Goal: Task Accomplishment & Management: Manage account settings

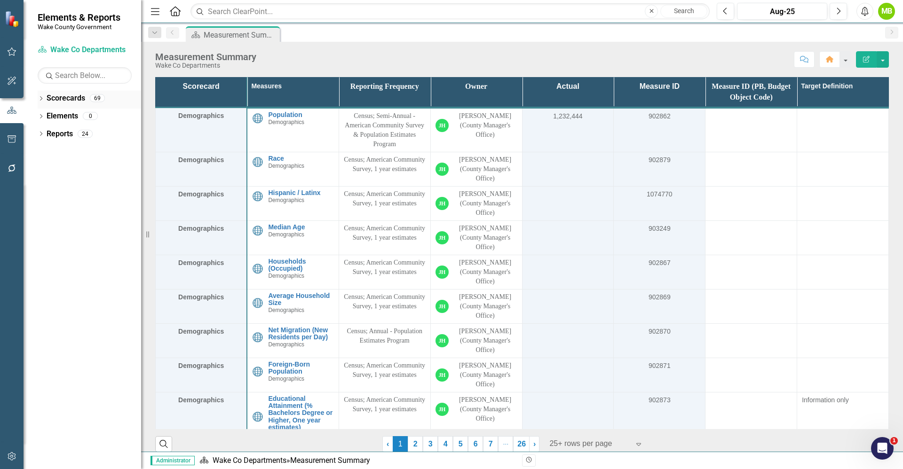
click at [42, 100] on icon "Dropdown" at bounding box center [41, 99] width 7 height 5
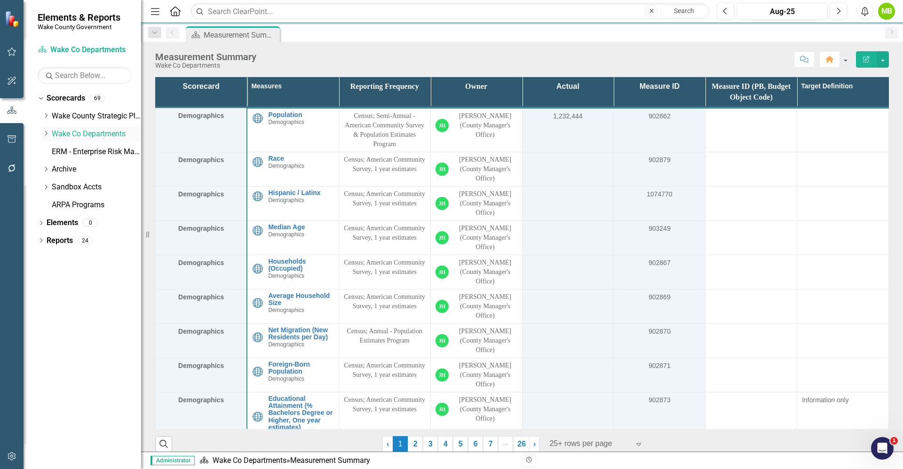
click at [46, 133] on icon "Dropdown" at bounding box center [45, 134] width 7 height 6
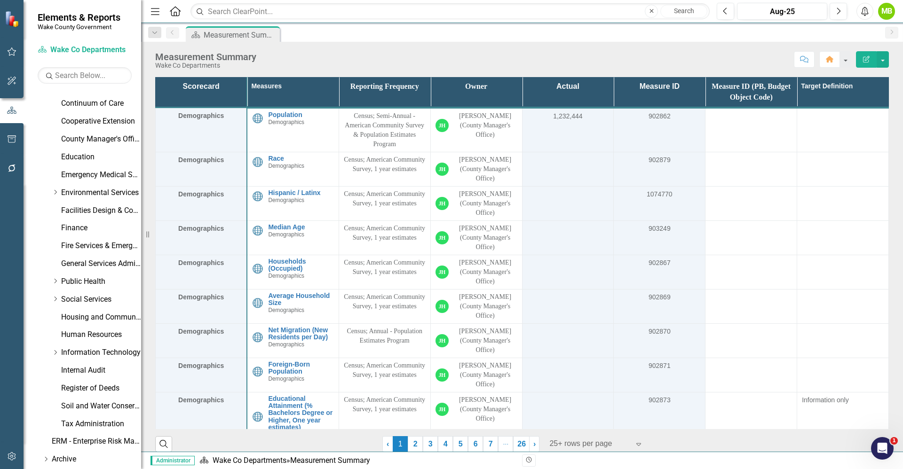
scroll to position [198, 0]
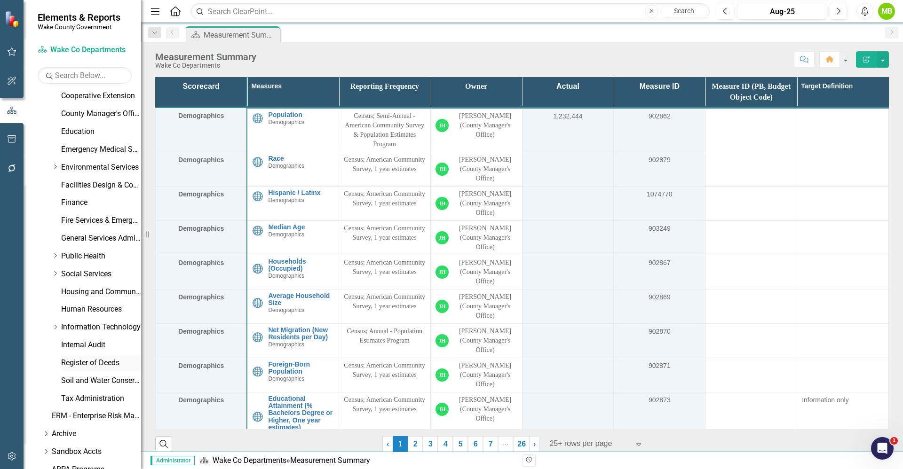
click at [104, 367] on link "Register of Deeds" at bounding box center [101, 363] width 80 height 11
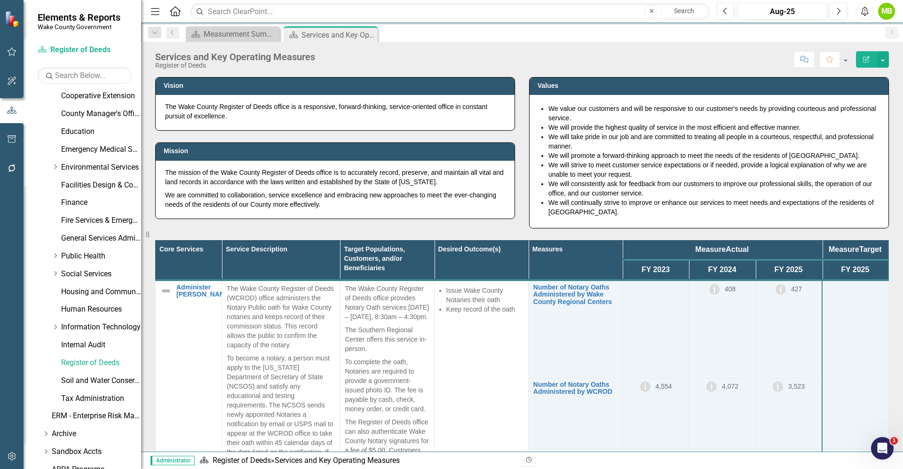
click at [500, 232] on div "Core Services Service Description Target Populations, Customers, and/or Benefic…" at bounding box center [522, 422] width 748 height 387
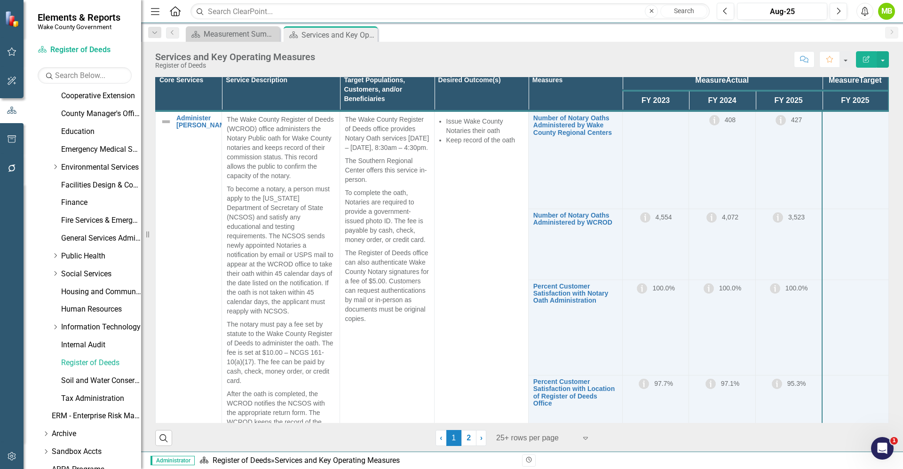
scroll to position [173, 0]
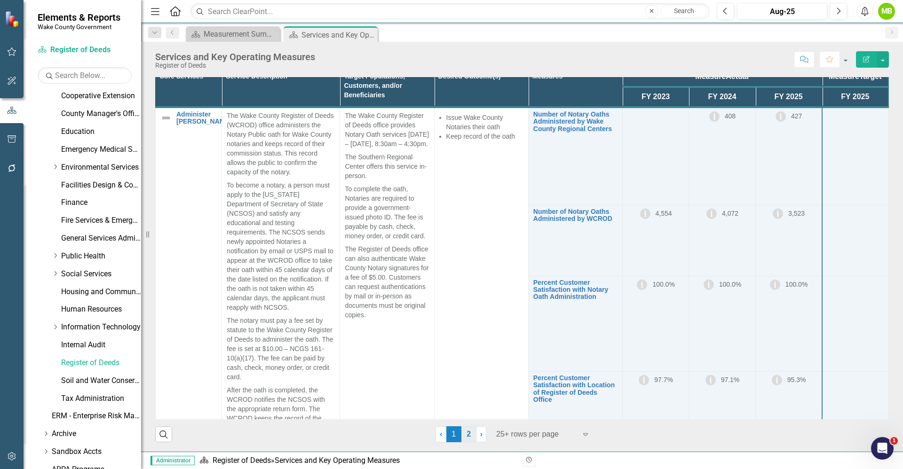
click at [461, 440] on link "2" at bounding box center [468, 435] width 15 height 16
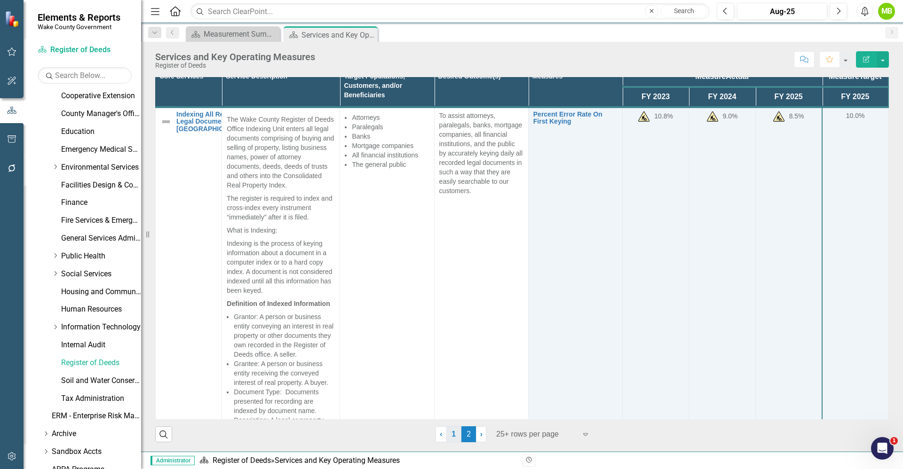
click at [450, 434] on link "1" at bounding box center [453, 435] width 15 height 16
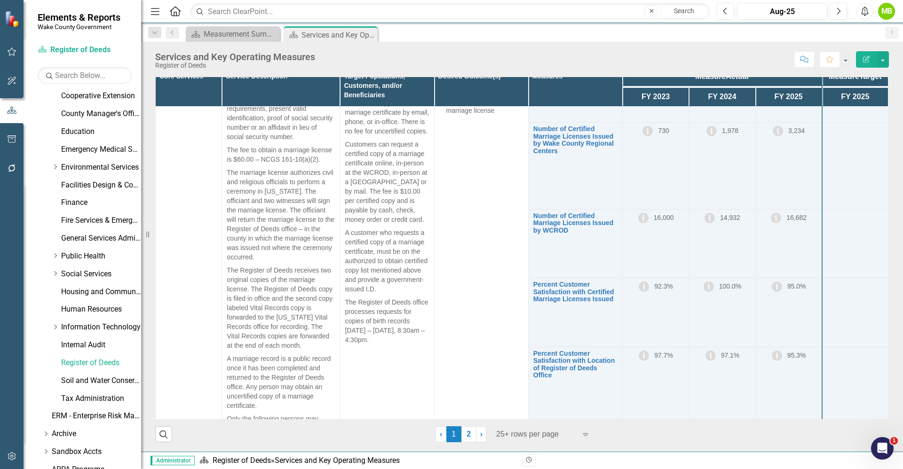
scroll to position [1225, 0]
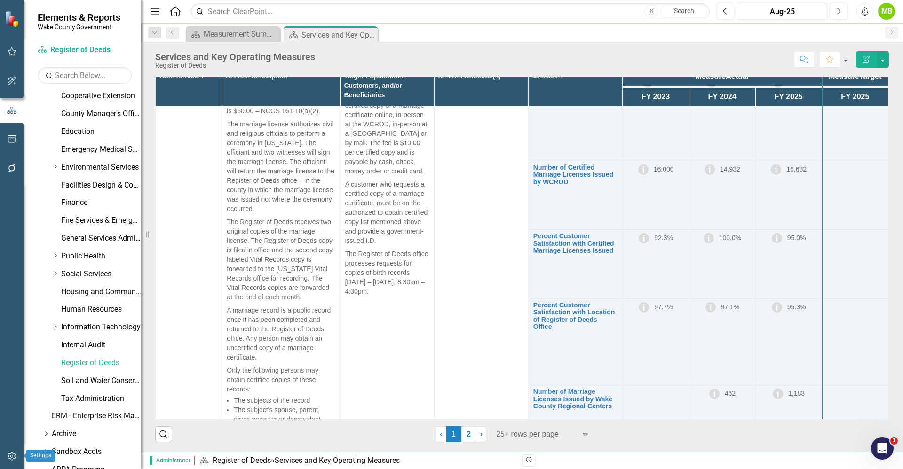
click at [11, 451] on button "button" at bounding box center [11, 457] width 21 height 20
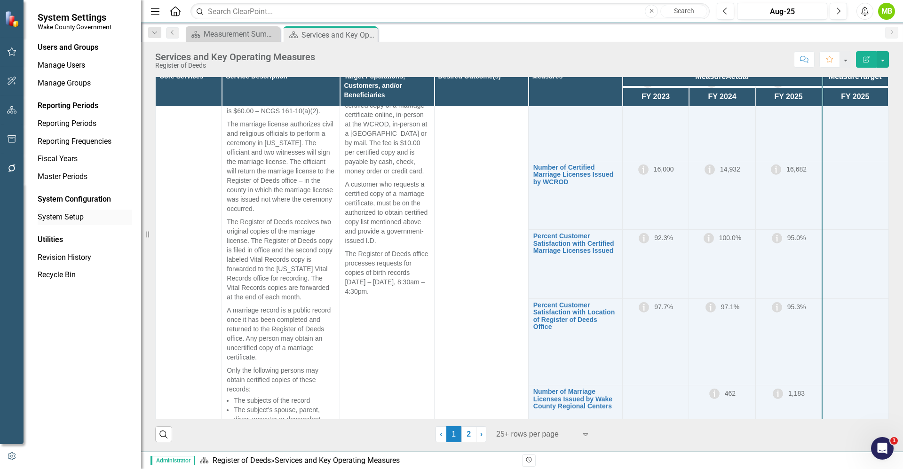
click at [84, 213] on link "System Setup" at bounding box center [85, 217] width 94 height 11
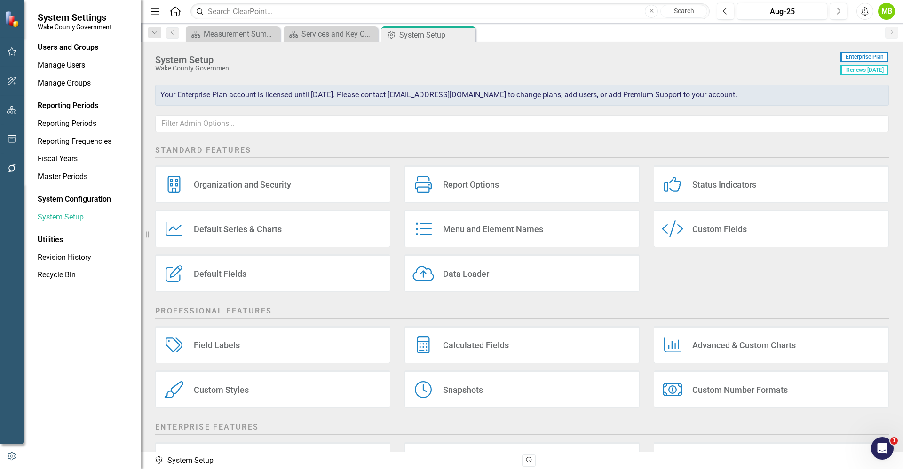
click at [490, 308] on h2 "Professional Features" at bounding box center [522, 312] width 734 height 13
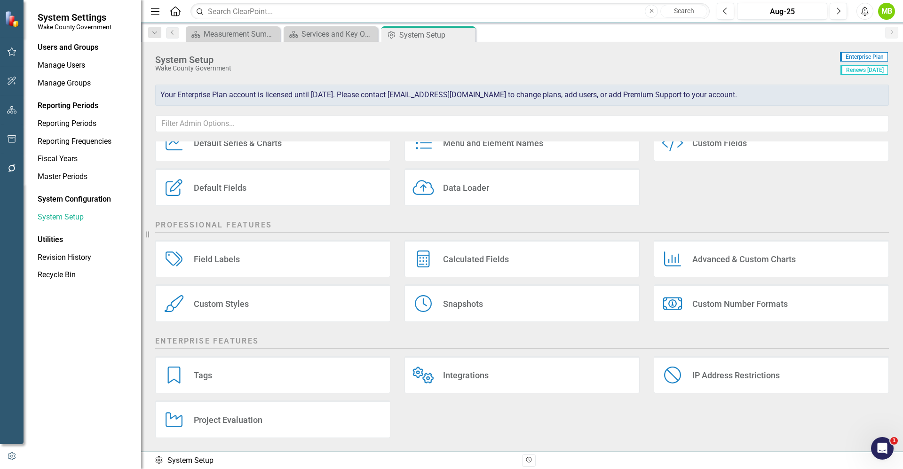
scroll to position [87, 0]
click at [234, 382] on div "Tags Tags" at bounding box center [272, 375] width 235 height 38
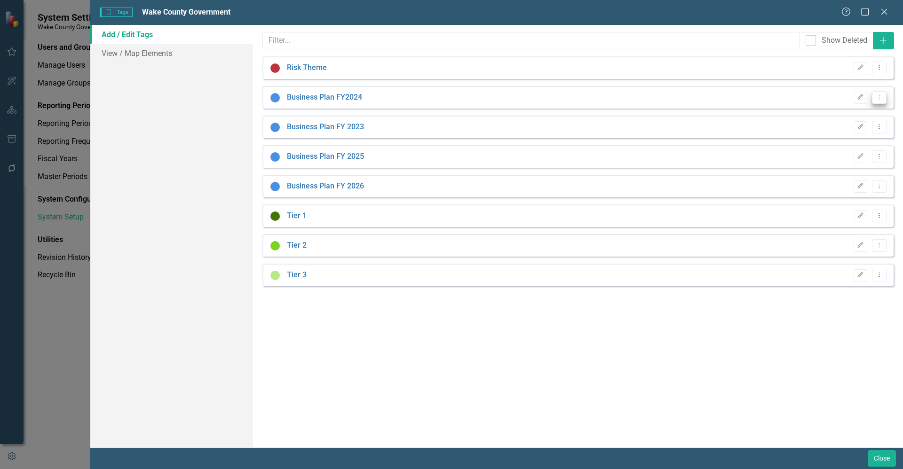
click at [879, 94] on icon "Dropdown Menu" at bounding box center [879, 97] width 8 height 6
click at [844, 145] on link "Trash Delete Tag" at bounding box center [849, 147] width 74 height 17
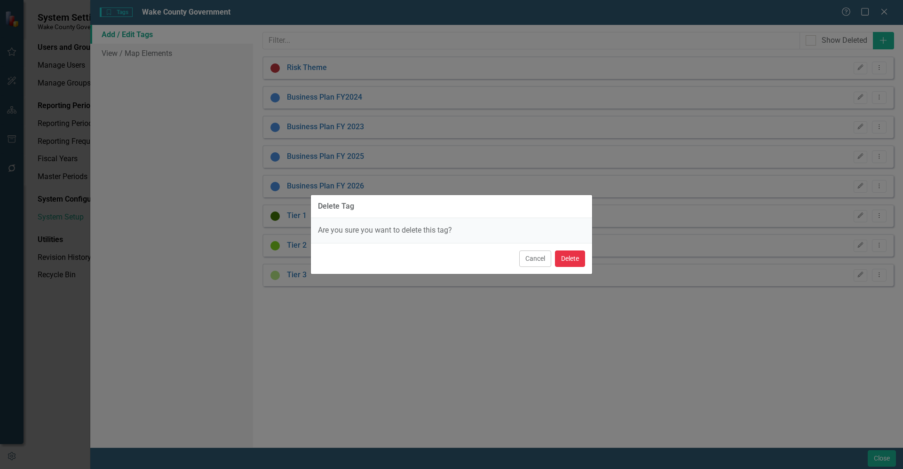
click at [575, 252] on button "Delete" at bounding box center [570, 259] width 30 height 16
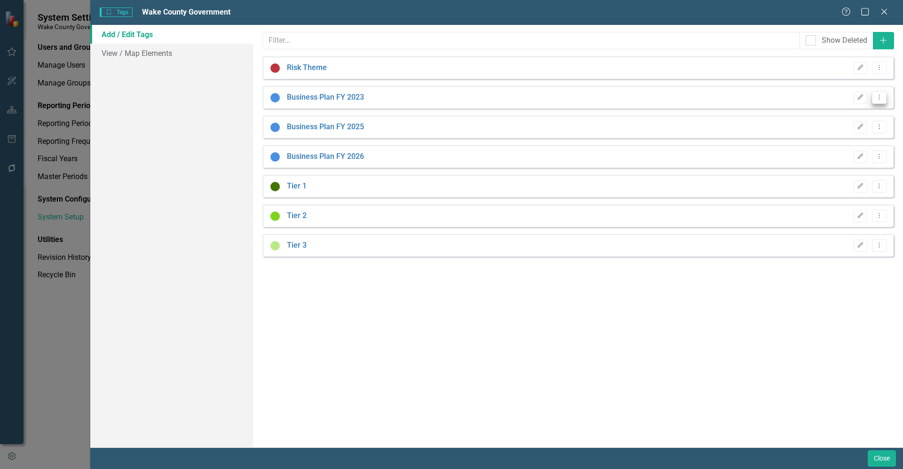
click at [881, 97] on icon "Dropdown Menu" at bounding box center [879, 97] width 8 height 6
click at [834, 143] on link "Trash Delete Tag" at bounding box center [849, 147] width 74 height 17
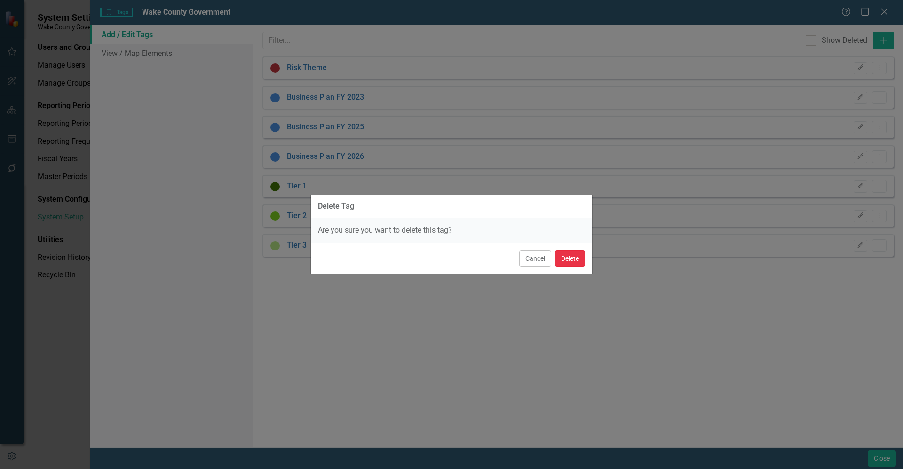
click at [570, 261] on button "Delete" at bounding box center [570, 259] width 30 height 16
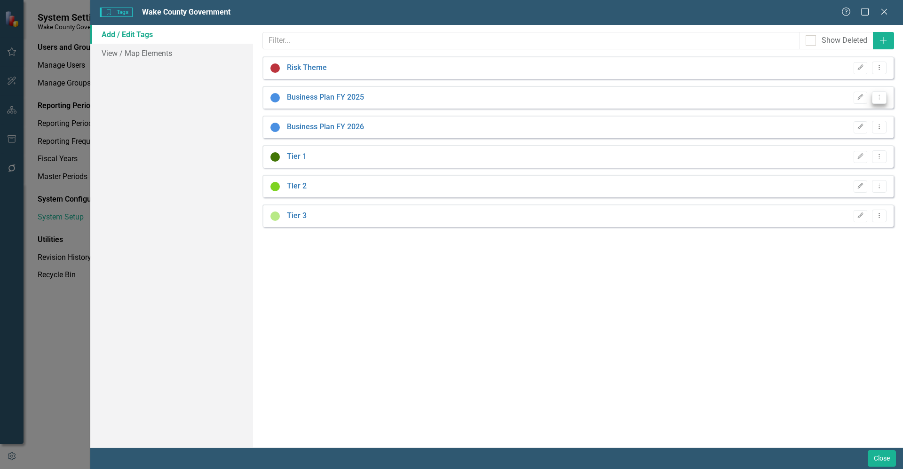
click at [884, 97] on button "Dropdown Menu" at bounding box center [879, 97] width 15 height 13
click at [827, 147] on link "Trash Delete Tag" at bounding box center [849, 147] width 74 height 17
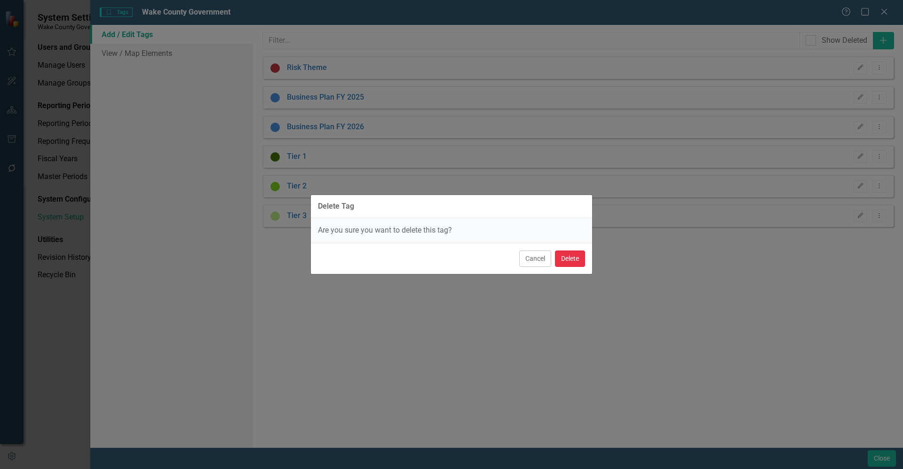
click at [572, 258] on button "Delete" at bounding box center [570, 259] width 30 height 16
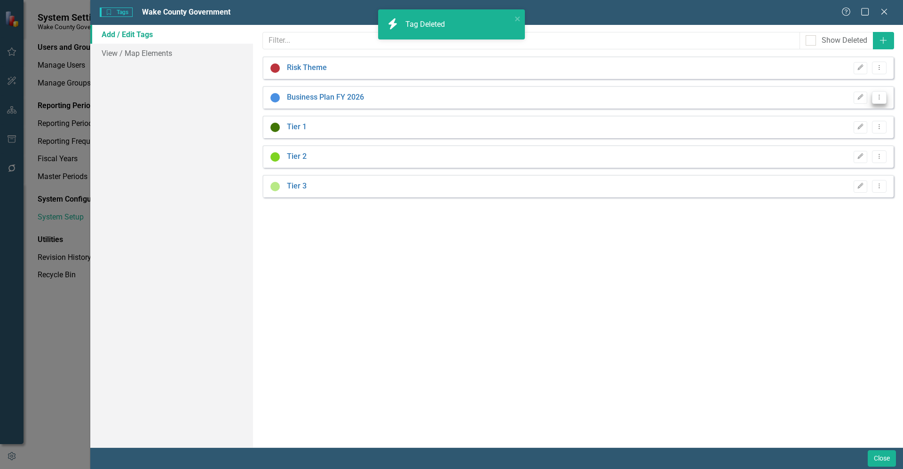
click at [886, 100] on button "Dropdown Menu" at bounding box center [879, 97] width 15 height 13
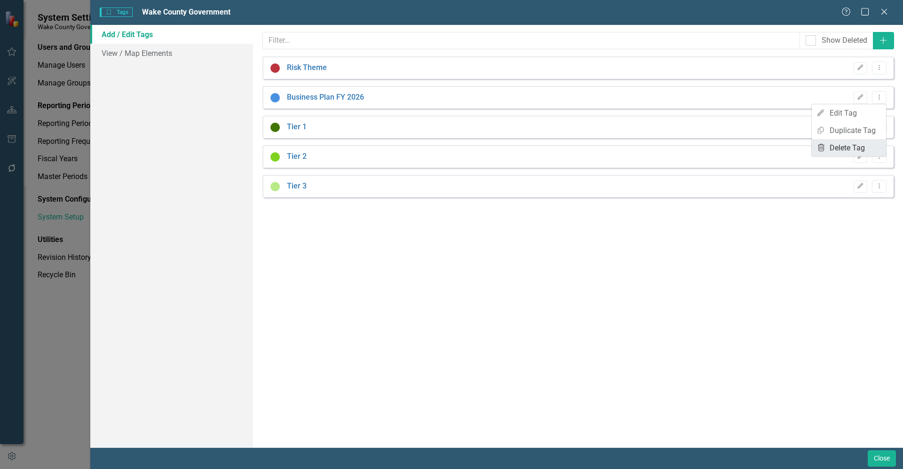
click at [844, 146] on link "Trash Delete Tag" at bounding box center [849, 147] width 74 height 17
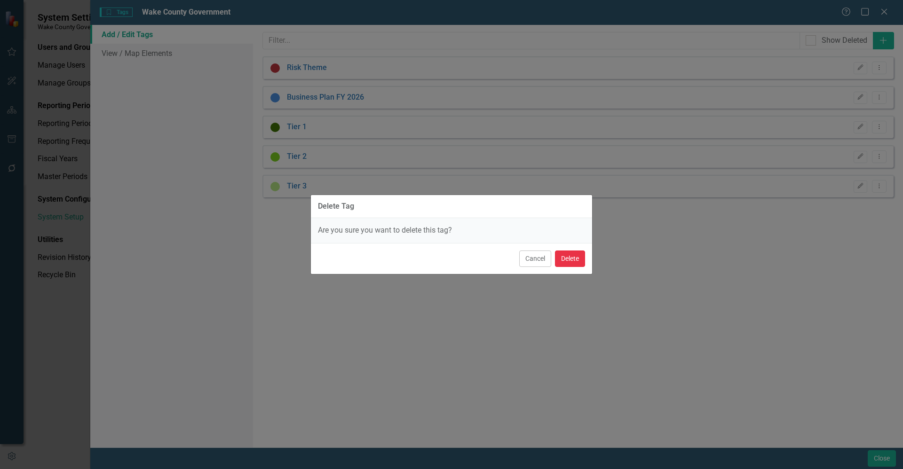
click at [576, 258] on button "Delete" at bounding box center [570, 259] width 30 height 16
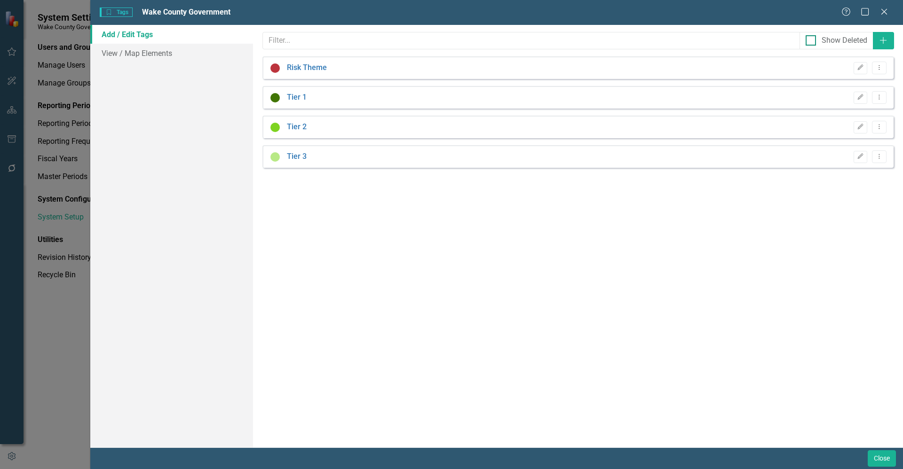
click at [816, 38] on div "Show Deleted" at bounding box center [837, 40] width 62 height 11
click at [812, 38] on input "Show Deleted" at bounding box center [809, 38] width 6 height 6
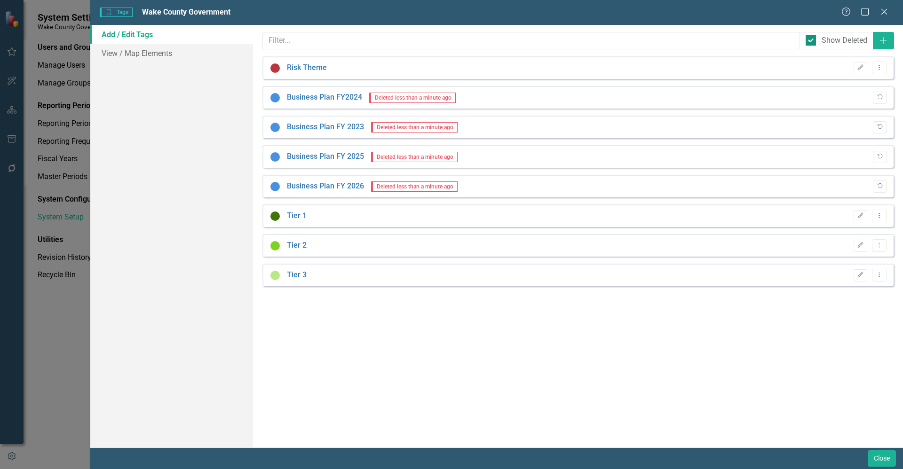
click at [816, 38] on div "Show Deleted" at bounding box center [837, 40] width 62 height 11
click at [812, 38] on input "Show Deleted" at bounding box center [809, 38] width 6 height 6
checkbox input "false"
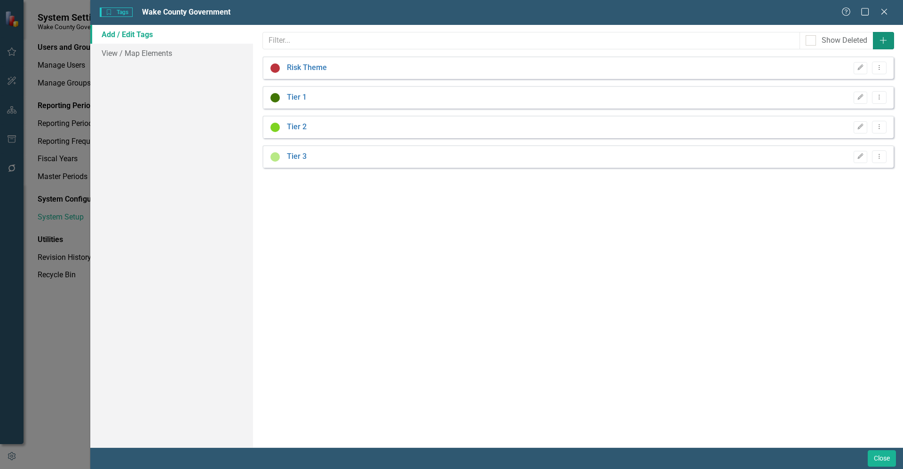
click at [886, 41] on icon "Add" at bounding box center [883, 41] width 9 height 8
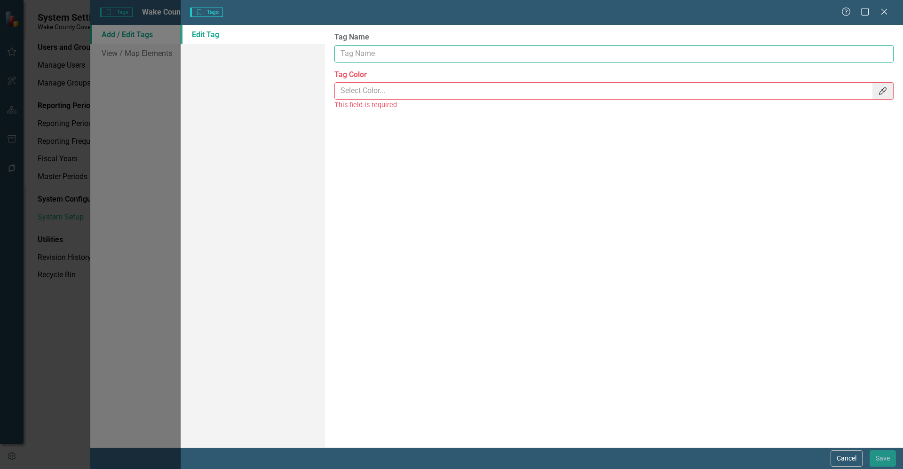
click at [406, 53] on input "Tag Name" at bounding box center [613, 53] width 559 height 17
type input "CIP"
click at [417, 92] on input "Tag Color" at bounding box center [604, 90] width 538 height 17
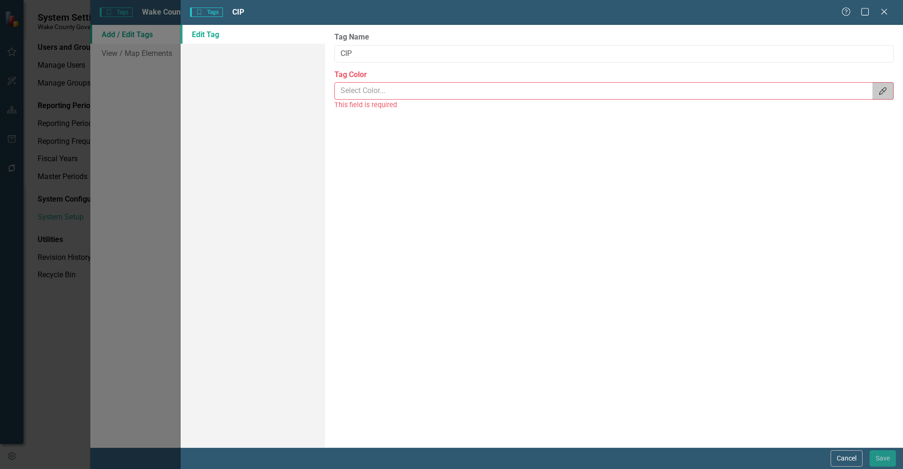
click at [889, 96] on button "Color Picker" at bounding box center [883, 90] width 21 height 17
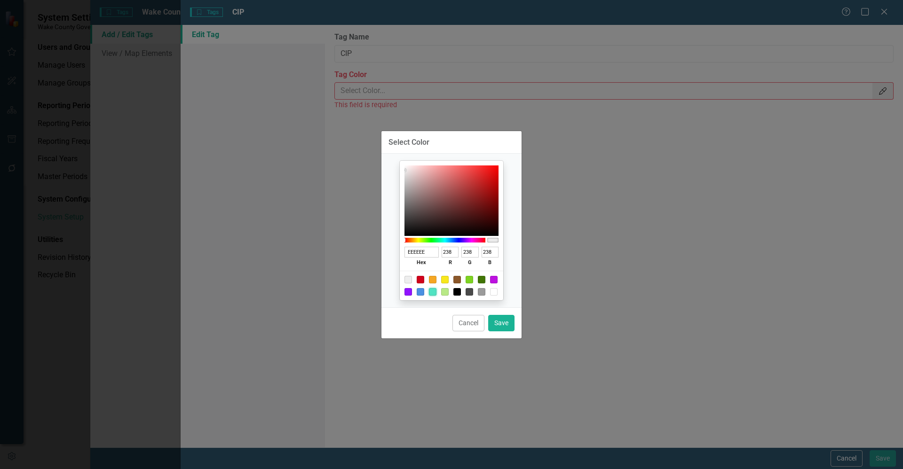
click at [433, 293] on div at bounding box center [433, 292] width 8 height 8
type input "50E3C2"
type input "80"
type input "227"
type input "194"
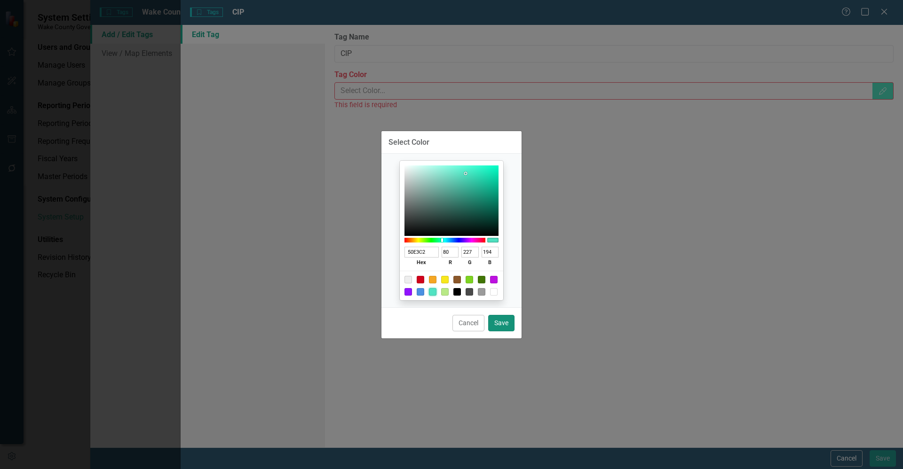
click at [512, 318] on button "Save" at bounding box center [501, 323] width 26 height 16
type input "#50e3c2"
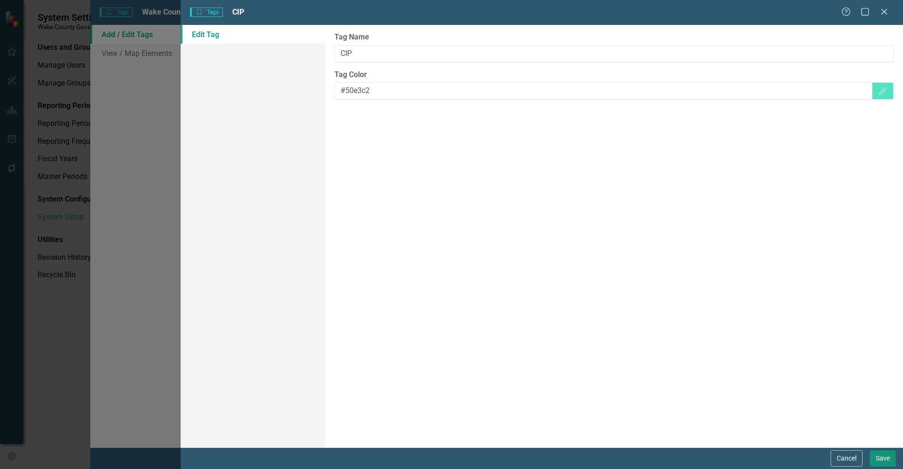
click at [878, 454] on button "Save" at bounding box center [883, 459] width 26 height 16
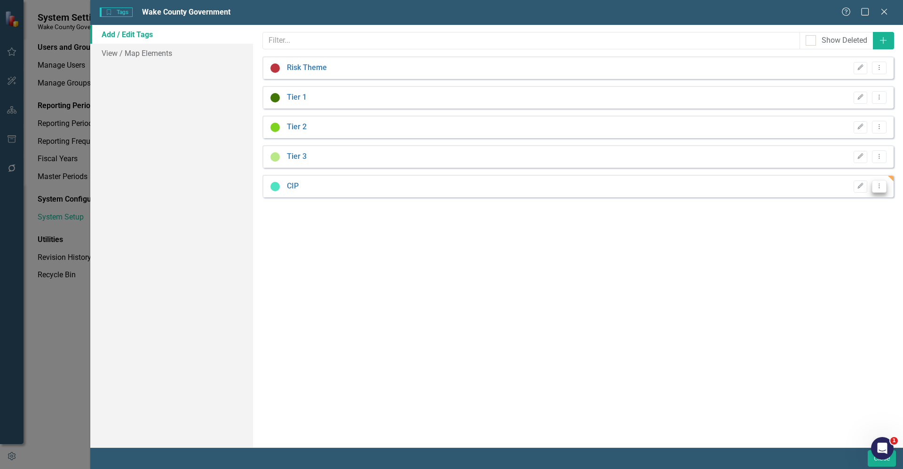
click at [879, 189] on icon "Dropdown Menu" at bounding box center [879, 186] width 8 height 6
click at [853, 219] on link "Copy Duplicate Tag" at bounding box center [849, 219] width 74 height 17
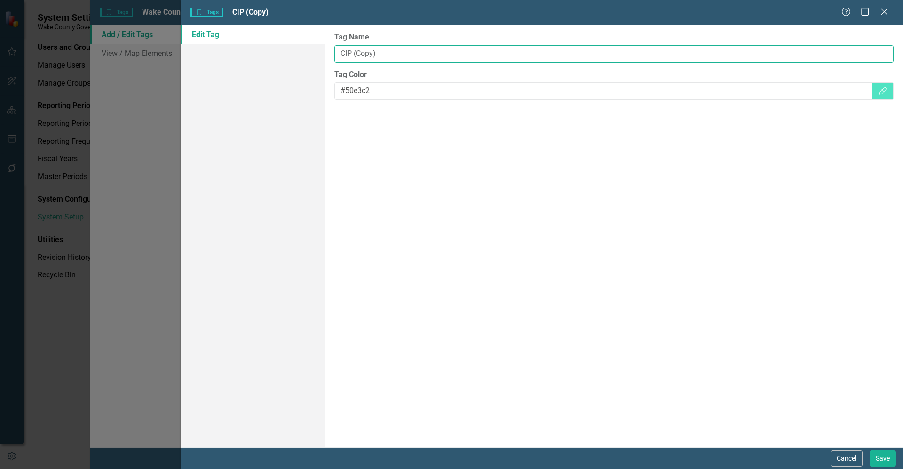
drag, startPoint x: 420, startPoint y: 57, endPoint x: 258, endPoint y: 39, distance: 163.4
click at [258, 39] on div "Edit Tag Tag Name CIP (Copy) Tag Color #50e3c2 Color Picker" at bounding box center [542, 236] width 723 height 423
type input "New Operating Resource"
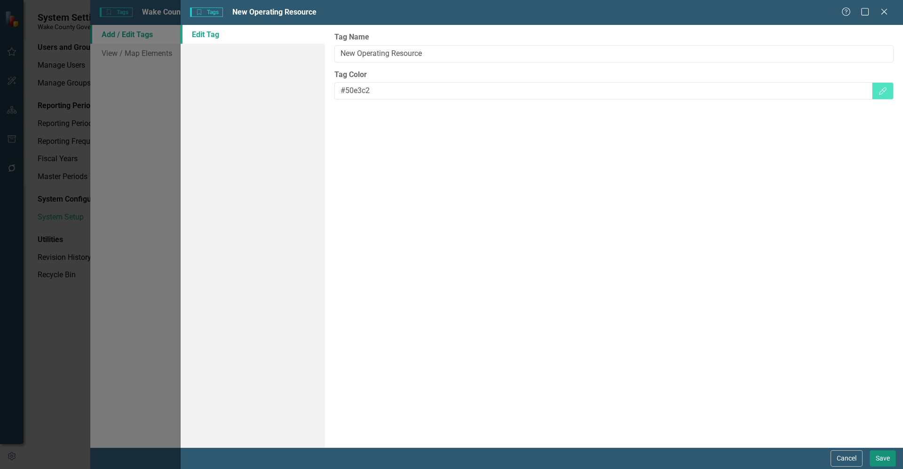
click at [877, 461] on button "Save" at bounding box center [883, 459] width 26 height 16
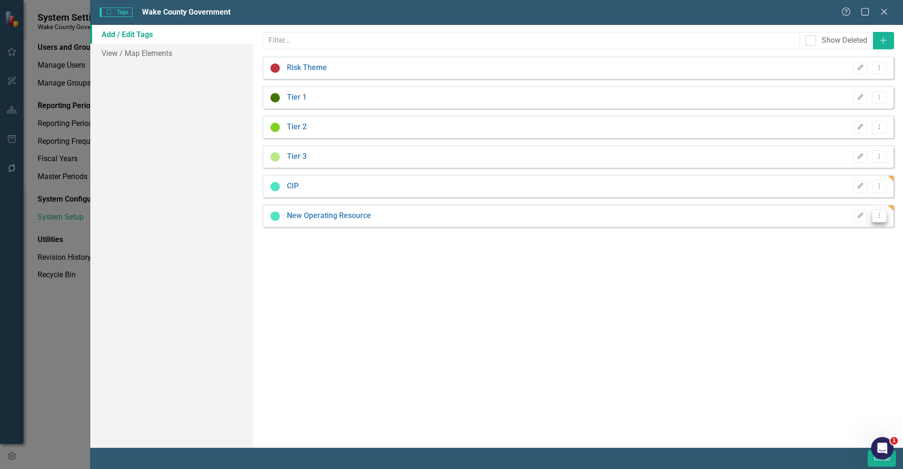
click at [881, 213] on icon "Dropdown Menu" at bounding box center [879, 216] width 8 height 6
click at [856, 248] on link "Copy Duplicate Tag" at bounding box center [849, 248] width 74 height 17
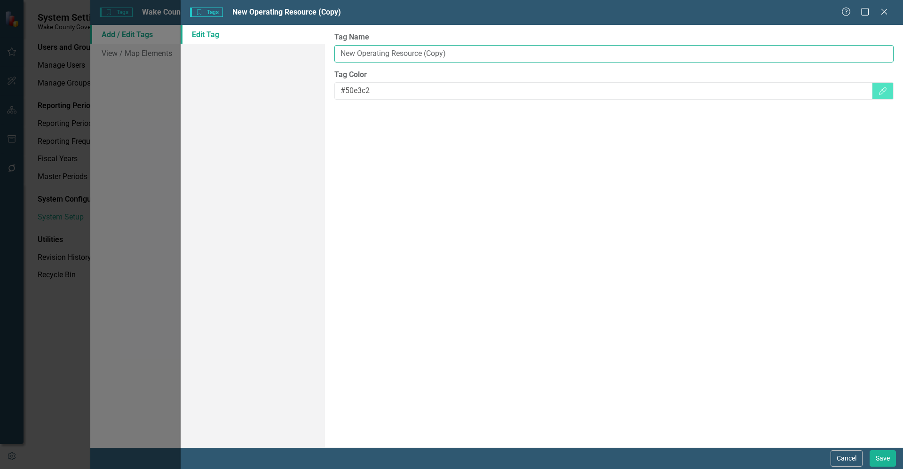
drag, startPoint x: 450, startPoint y: 53, endPoint x: 97, endPoint y: 2, distance: 356.9
click at [97, 2] on div "Tags Tags New Operating Resource (Copy) Help Maximize Close Edit Tag Tag Name N…" at bounding box center [451, 234] width 903 height 469
type input "Cost Escalation"
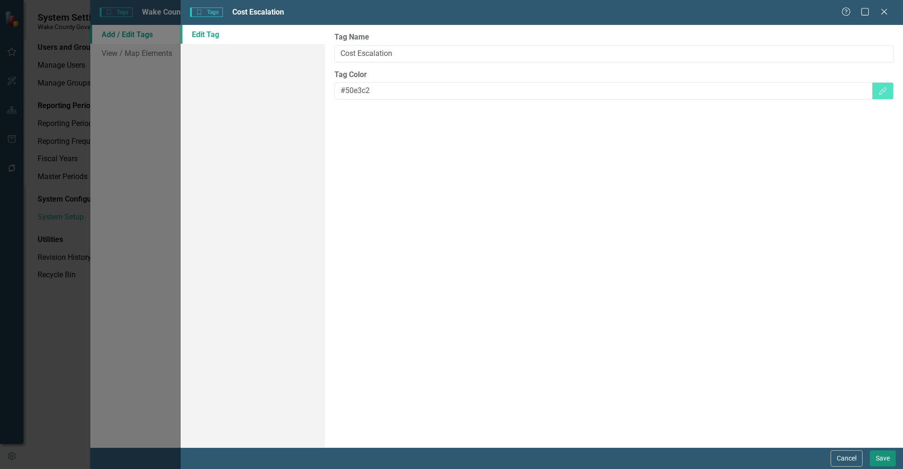
click at [884, 458] on button "Save" at bounding box center [883, 459] width 26 height 16
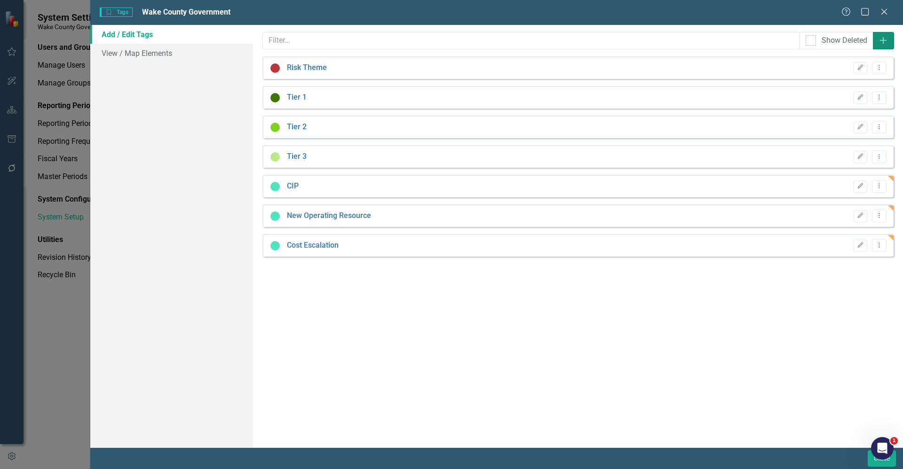
click at [888, 38] on button "Add" at bounding box center [883, 40] width 21 height 17
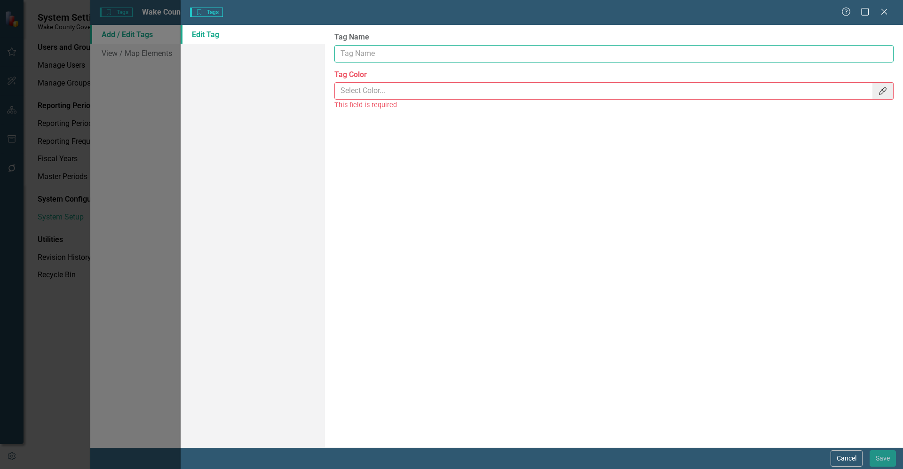
click at [438, 56] on input "Tag Name" at bounding box center [613, 53] width 559 height 17
type input "Technology"
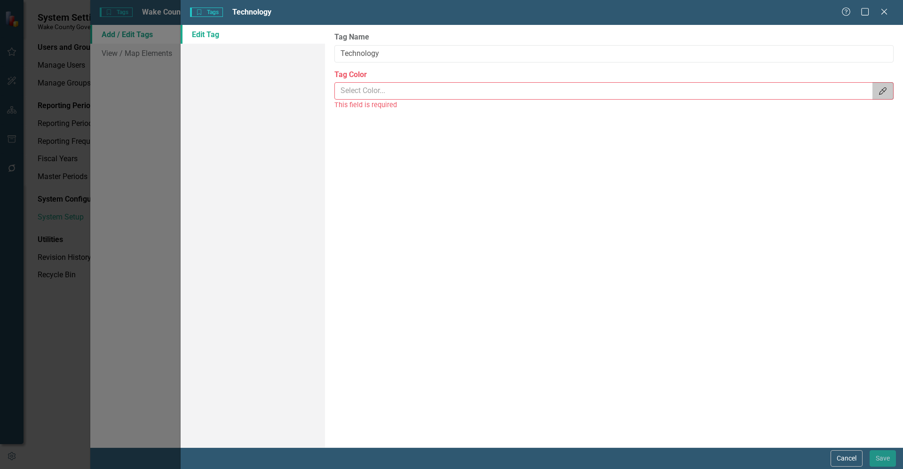
click at [879, 95] on button "Color Picker" at bounding box center [883, 90] width 21 height 17
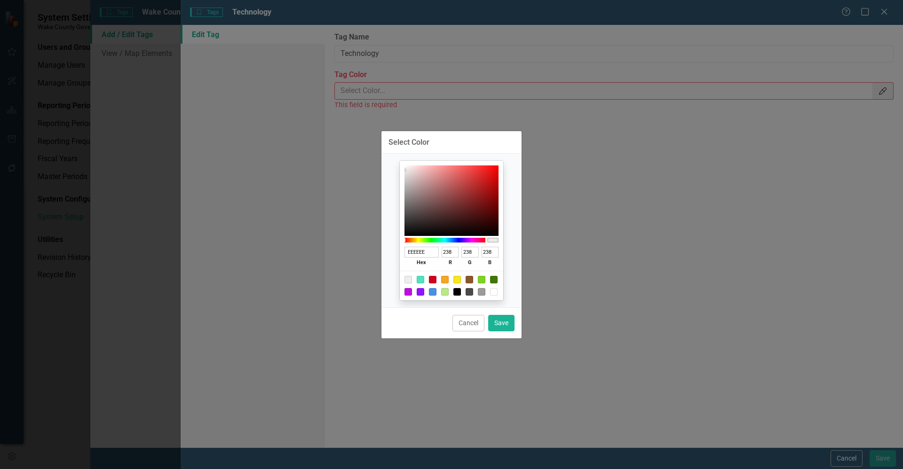
click at [405, 288] on div at bounding box center [409, 292] width 8 height 8
type input "BD10E0"
type input "189"
type input "16"
type input "224"
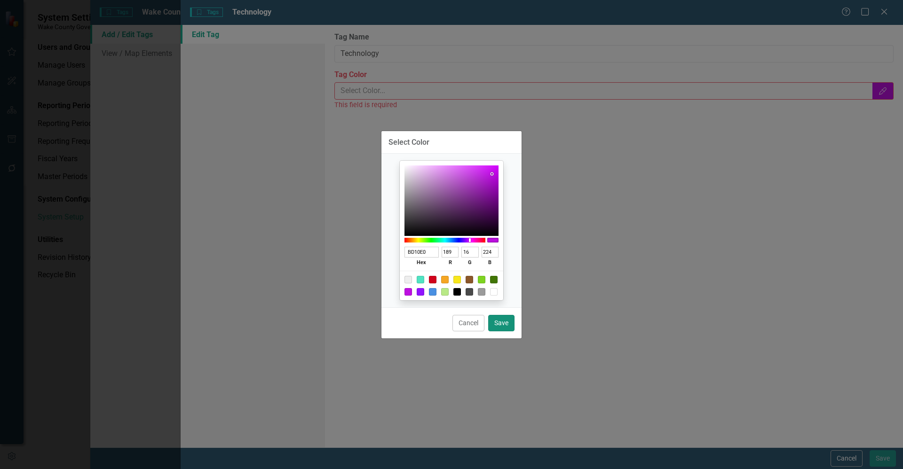
click at [506, 329] on button "Save" at bounding box center [501, 323] width 26 height 16
type input "#bd10e0"
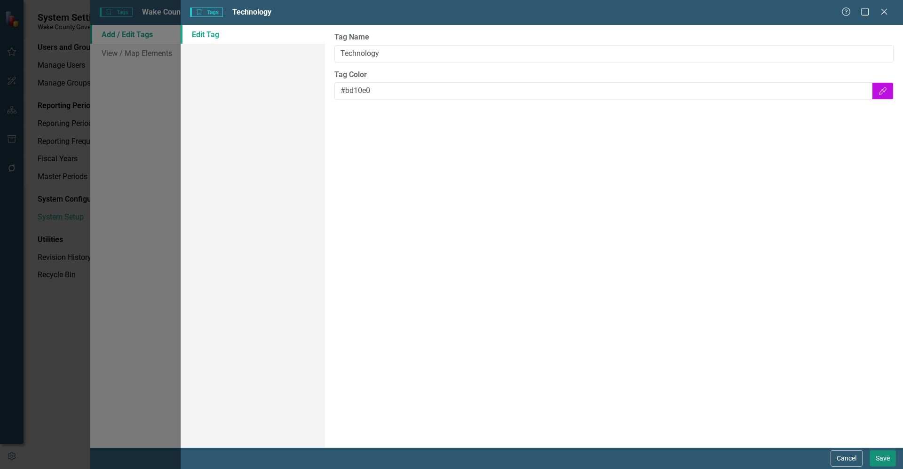
click at [880, 457] on button "Save" at bounding box center [883, 459] width 26 height 16
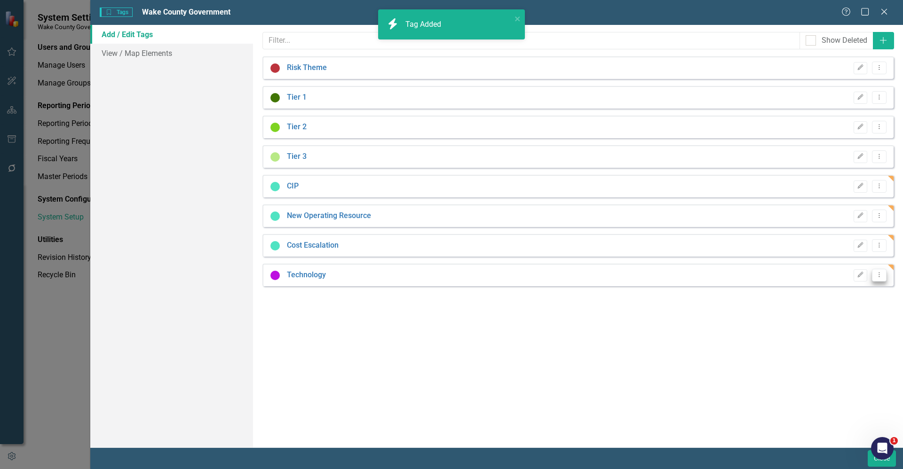
click at [884, 277] on button "Dropdown Menu" at bounding box center [879, 275] width 15 height 13
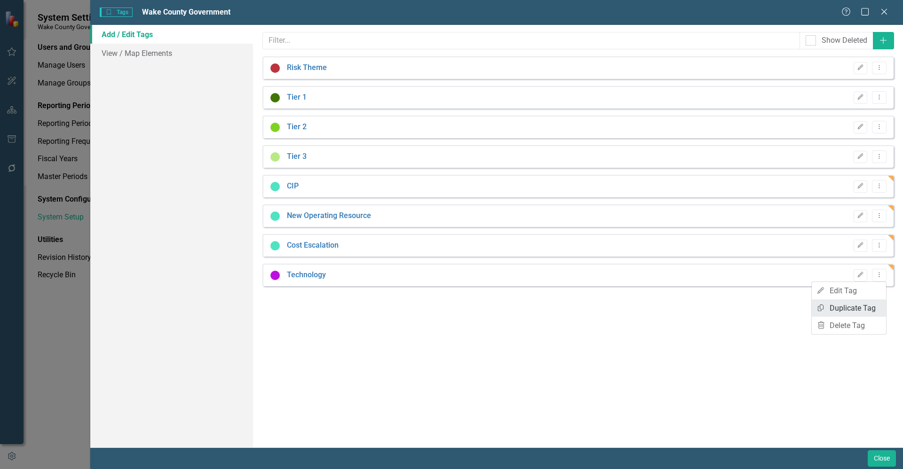
click at [856, 305] on link "Copy Duplicate Tag" at bounding box center [849, 308] width 74 height 17
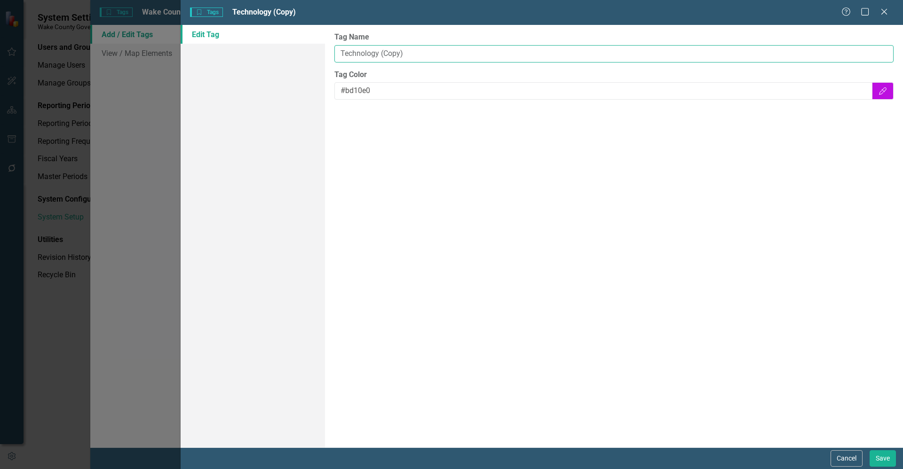
click at [445, 54] on input "Technology (Copy)" at bounding box center [613, 53] width 559 height 17
type input "T"
type input "Personnel"
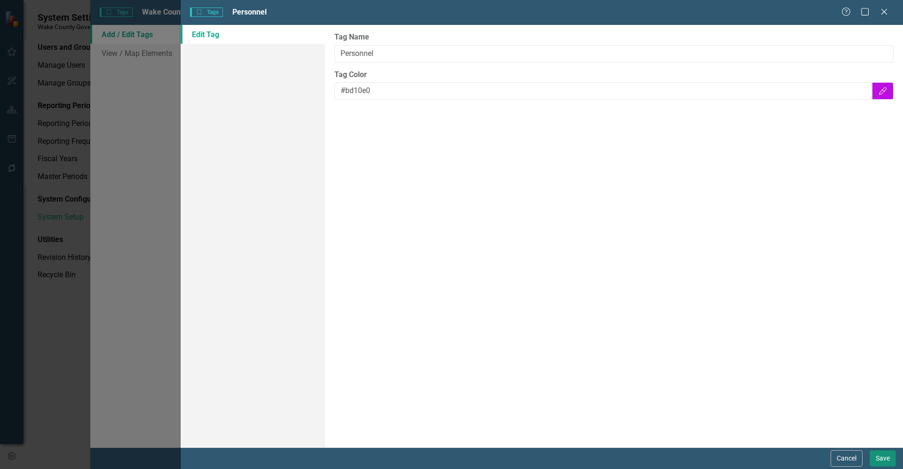
click at [879, 459] on button "Save" at bounding box center [883, 459] width 26 height 16
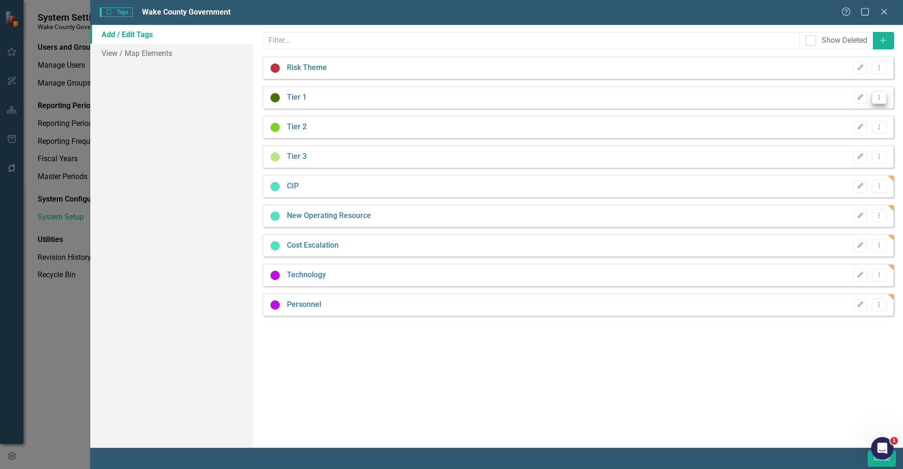
click at [880, 97] on icon "Dropdown Menu" at bounding box center [879, 97] width 8 height 6
click at [760, 374] on div "Tags are ways for you to mark elements that are related across ClearPoint. For …" at bounding box center [578, 236] width 650 height 423
click at [879, 304] on icon "Dropdown Menu" at bounding box center [879, 305] width 8 height 6
click at [858, 317] on link "Edit Edit Tag" at bounding box center [849, 320] width 74 height 17
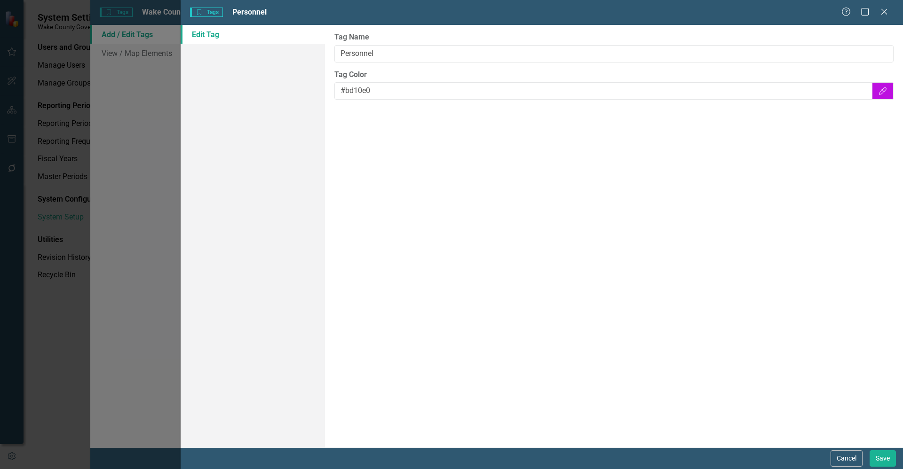
click at [851, 467] on div "Cancel Save" at bounding box center [542, 459] width 723 height 22
click at [850, 461] on button "Cancel" at bounding box center [847, 459] width 32 height 16
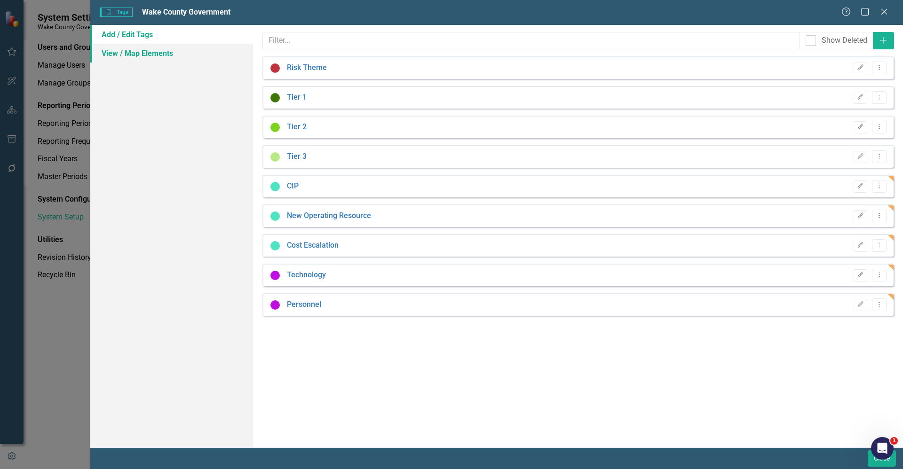
click at [163, 59] on link "View / Map Elements" at bounding box center [171, 53] width 163 height 19
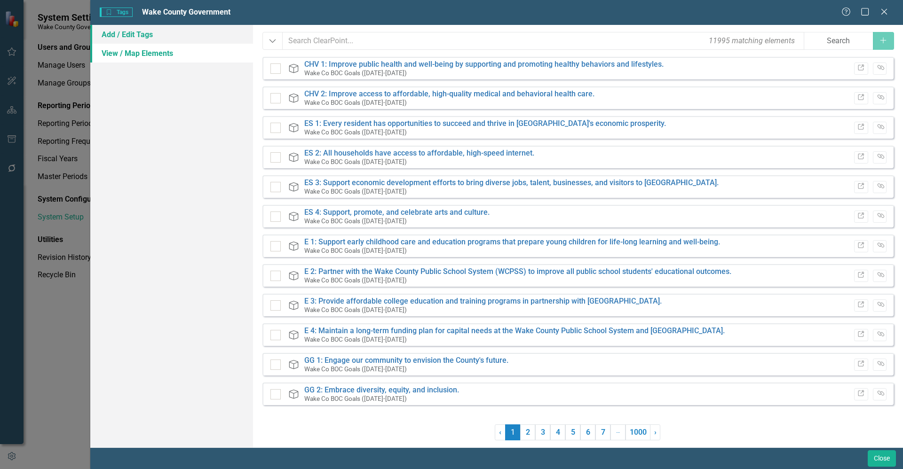
click at [165, 36] on link "Add / Edit Tags" at bounding box center [171, 34] width 163 height 19
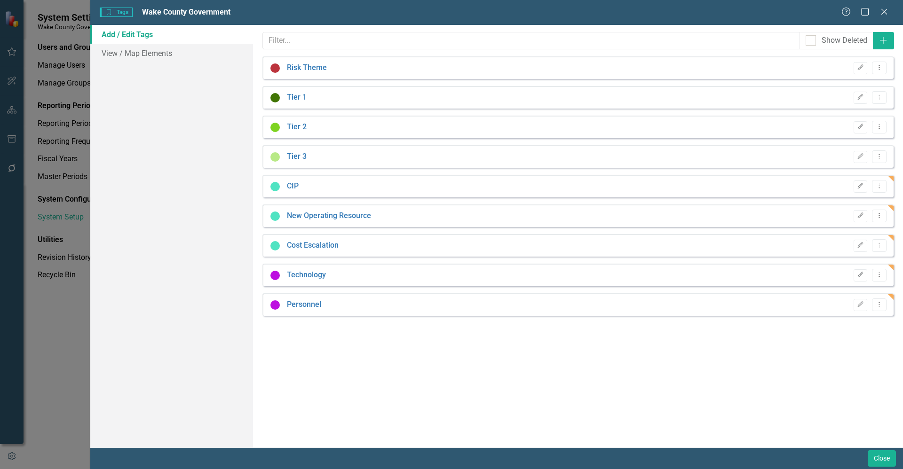
drag, startPoint x: 898, startPoint y: 367, endPoint x: 840, endPoint y: 433, distance: 88.0
click at [840, 433] on div "Tags are ways for you to mark elements that are related across ClearPoint. For …" at bounding box center [578, 236] width 650 height 423
click at [887, 37] on icon "Add" at bounding box center [883, 41] width 9 height 8
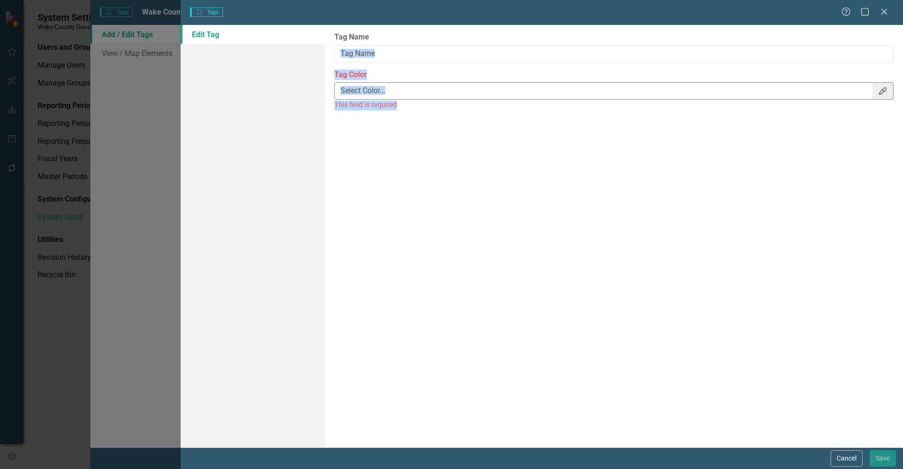
drag, startPoint x: 887, startPoint y: 38, endPoint x: 733, endPoint y: 134, distance: 181.1
click at [733, 134] on div "Tag Name Tag Color Color Picker This field is required" at bounding box center [614, 236] width 578 height 423
click at [648, 51] on input "Tag Name" at bounding box center [613, 53] width 559 height 17
click at [542, 73] on label "Tag Color" at bounding box center [613, 75] width 559 height 11
click at [542, 82] on input "Tag Color" at bounding box center [604, 90] width 538 height 17
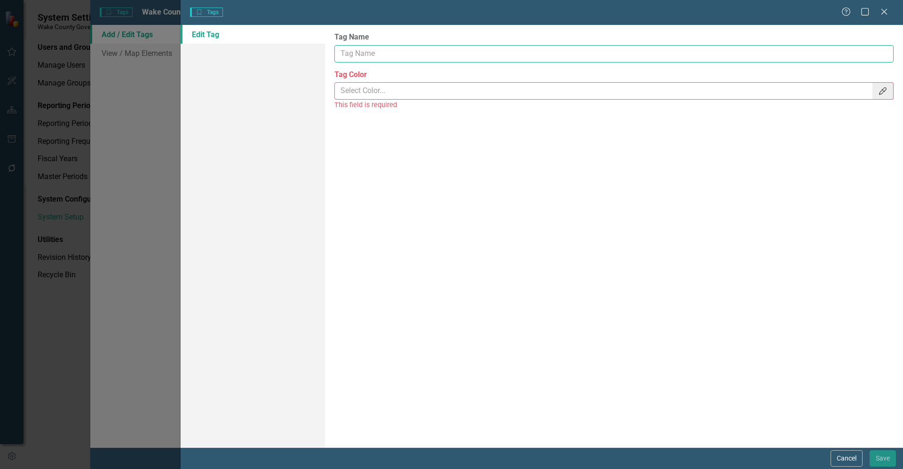
click at [449, 57] on input "Tag Name" at bounding box center [613, 53] width 559 height 17
type input "Remove from Business Plan"
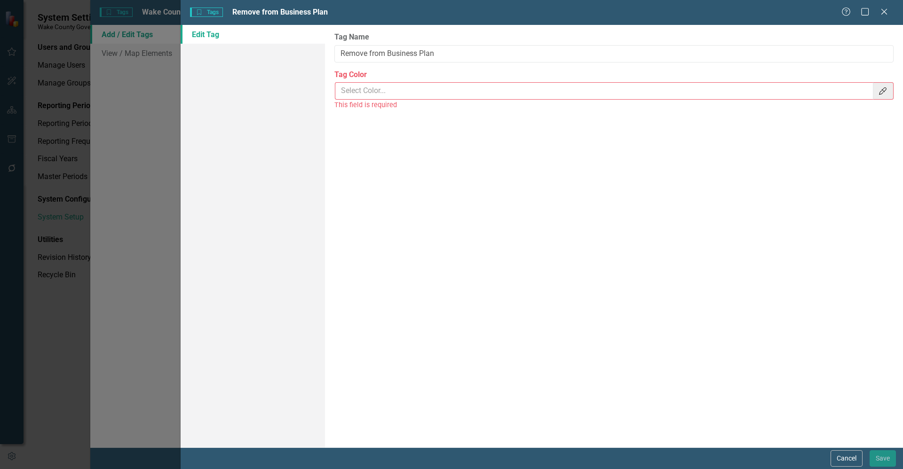
click at [437, 98] on input "Tag Color" at bounding box center [604, 90] width 538 height 17
click at [461, 84] on input "Tag Color" at bounding box center [604, 90] width 538 height 17
click at [881, 92] on icon "Color Picker" at bounding box center [882, 91] width 9 height 8
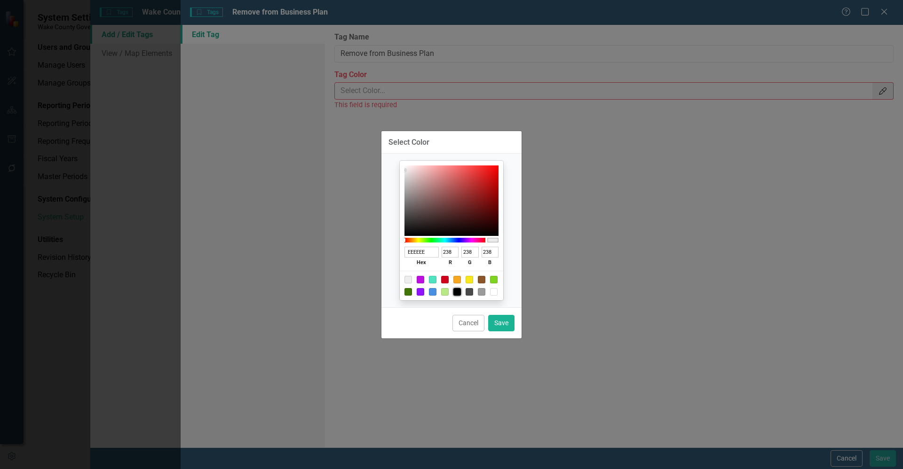
click at [459, 294] on div at bounding box center [457, 292] width 8 height 8
type input "000000"
type input "0"
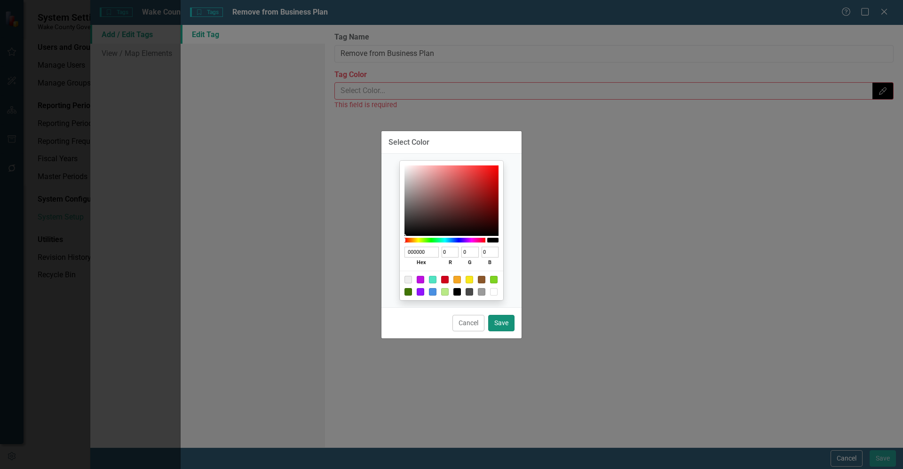
click at [501, 324] on button "Save" at bounding box center [501, 323] width 26 height 16
type input "#000000"
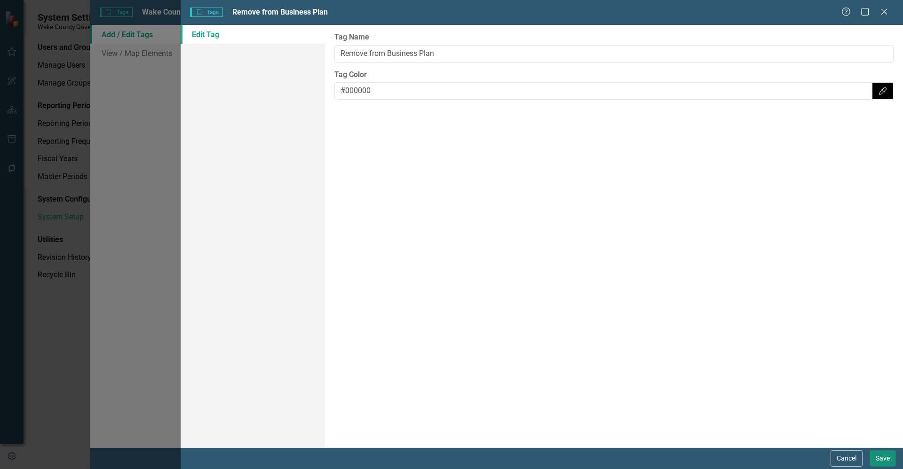
click at [874, 454] on button "Save" at bounding box center [883, 459] width 26 height 16
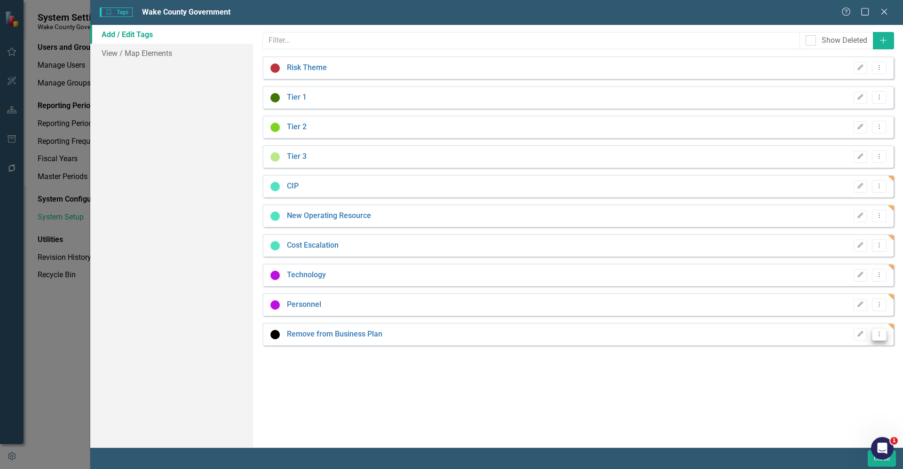
click at [885, 341] on button "Dropdown Menu" at bounding box center [879, 334] width 15 height 13
click at [858, 359] on link "Copy Duplicate Tag" at bounding box center [849, 367] width 74 height 17
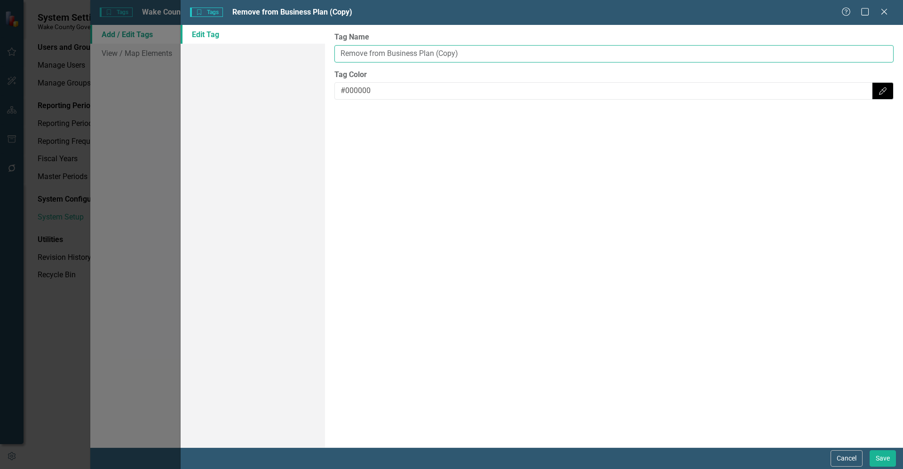
drag, startPoint x: 491, startPoint y: 52, endPoint x: 170, endPoint y: 29, distance: 322.1
click at [170, 29] on div "Tags Tags Remove from Business Plan (Copy) Help Maximize Close Edit Tag Tag Nam…" at bounding box center [451, 234] width 903 height 469
type input "Amend Business Plan"
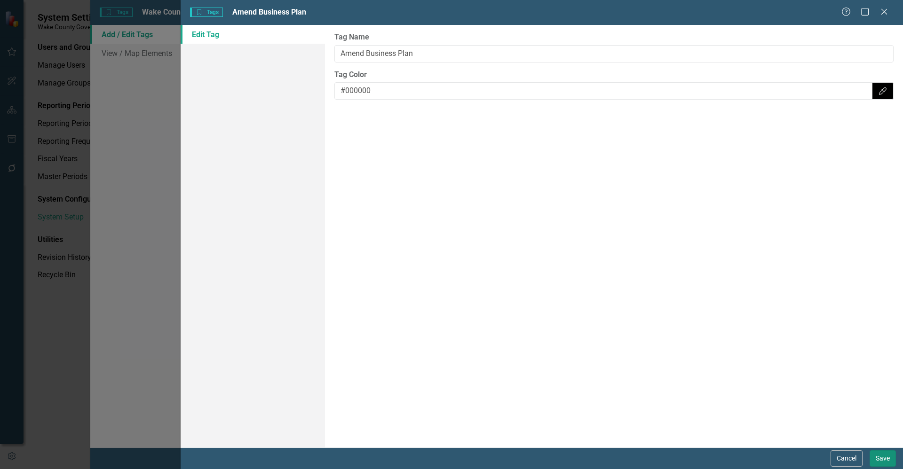
click at [875, 461] on button "Save" at bounding box center [883, 459] width 26 height 16
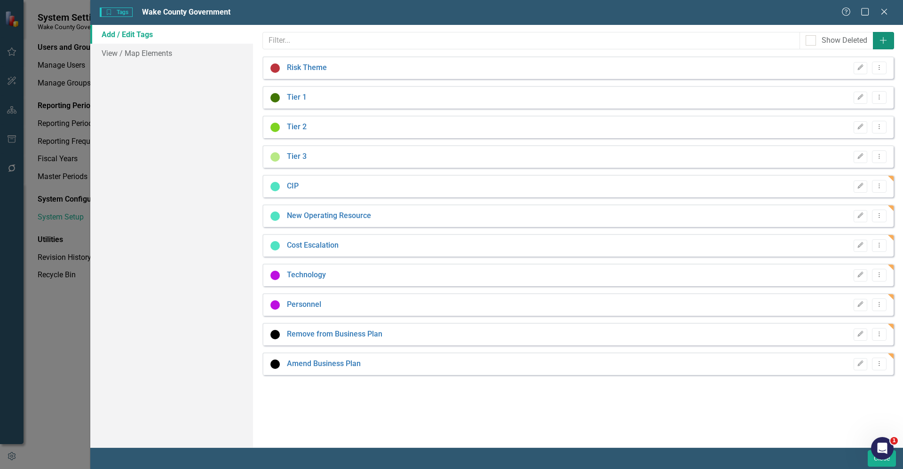
click at [888, 38] on icon "Add" at bounding box center [883, 41] width 9 height 8
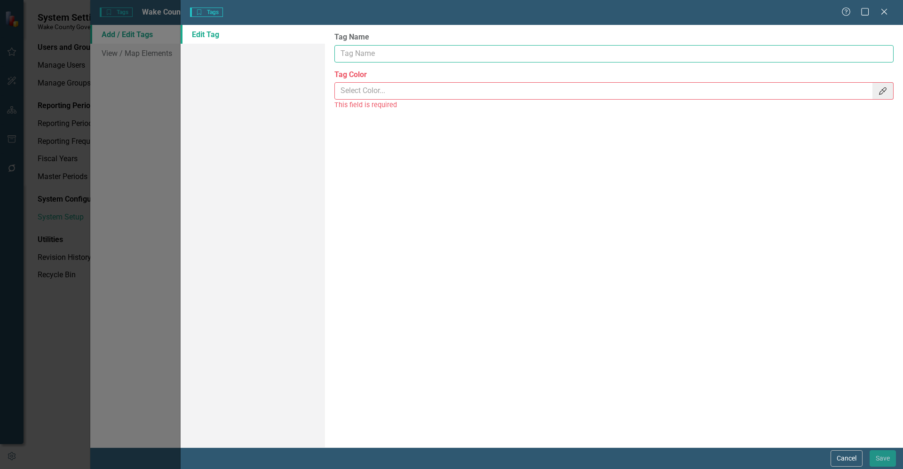
click at [529, 48] on input "Tag Name" at bounding box center [613, 53] width 559 height 17
type input "Action Required"
click at [508, 86] on input "Tag Color" at bounding box center [604, 90] width 538 height 17
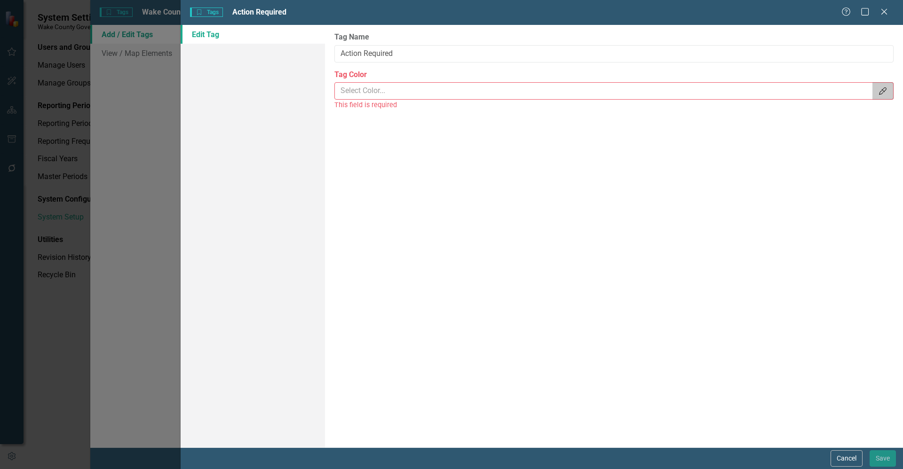
click at [887, 96] on button "Color Picker" at bounding box center [883, 90] width 21 height 17
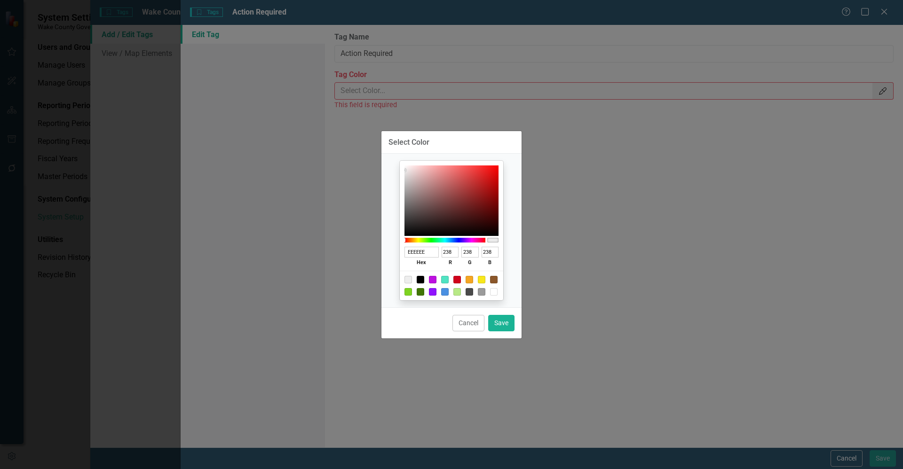
click at [461, 283] on div at bounding box center [451, 286] width 103 height 30
click at [456, 280] on div at bounding box center [457, 280] width 8 height 8
type input "D0021B"
type input "208"
type input "2"
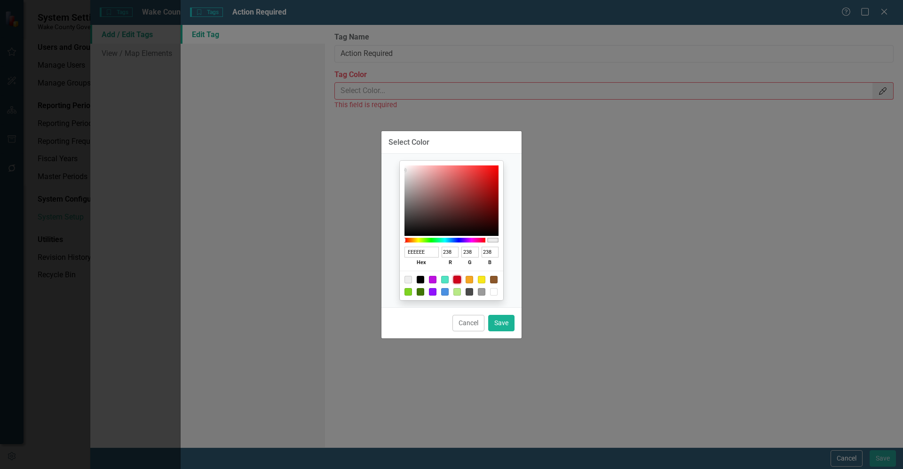
type input "27"
click at [505, 324] on button "Save" at bounding box center [501, 323] width 26 height 16
type input "#d0021b"
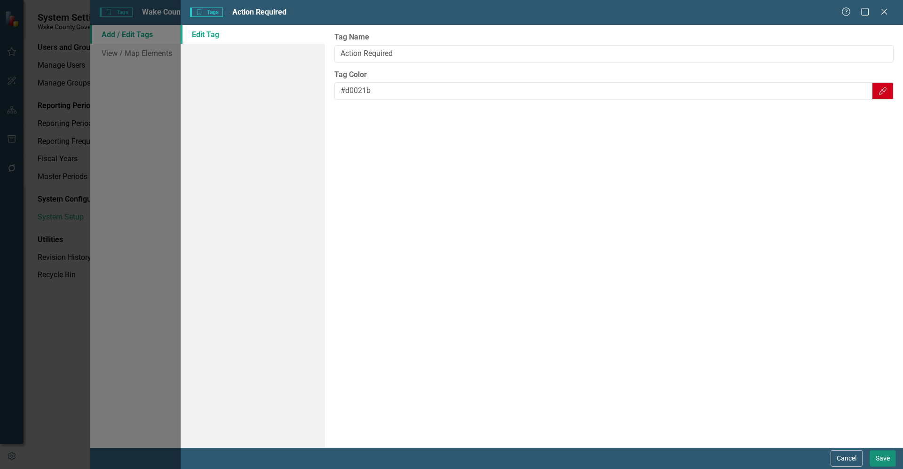
click at [879, 462] on button "Save" at bounding box center [883, 459] width 26 height 16
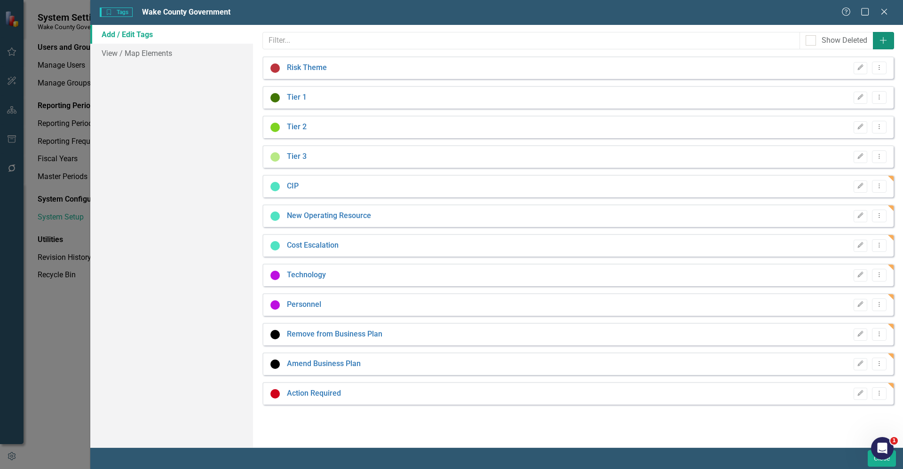
click at [886, 40] on icon "Add" at bounding box center [883, 41] width 9 height 8
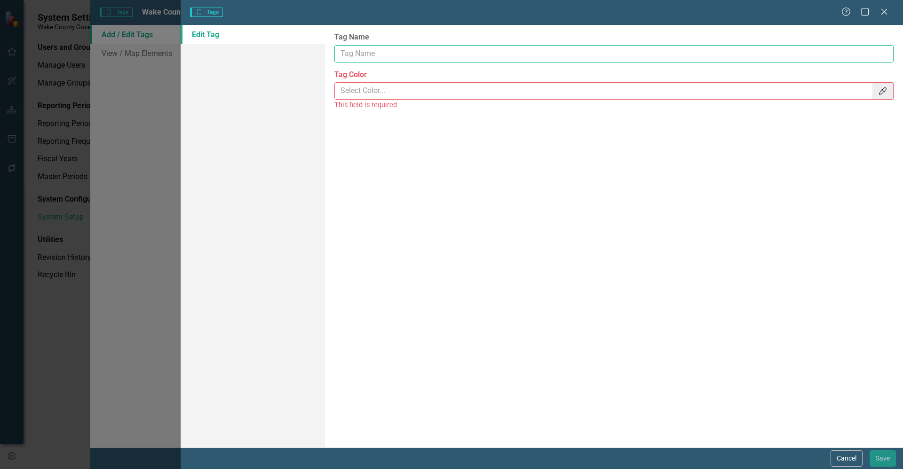
click at [386, 51] on input "Tag Name" at bounding box center [613, 53] width 559 height 17
click at [360, 53] on input "CMO Follow Up Questions" at bounding box center [613, 53] width 559 height 17
type input "CMO: Follow Up Questions"
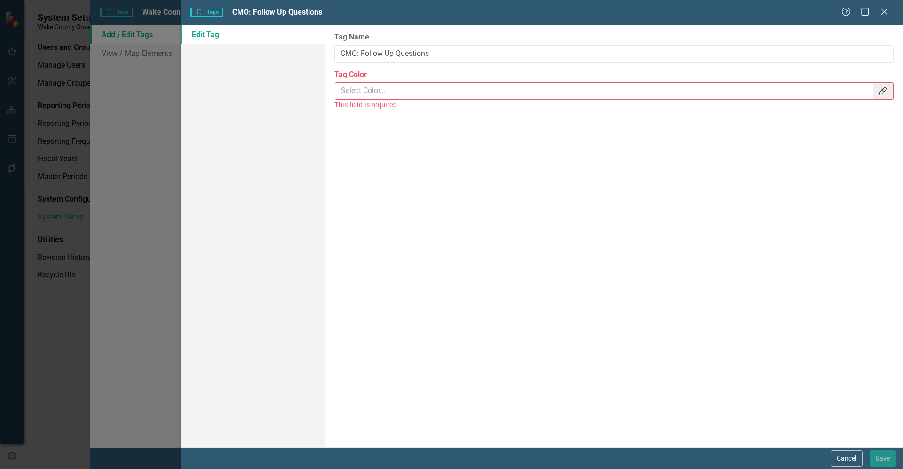
click at [427, 90] on input "Tag Color" at bounding box center [604, 90] width 538 height 17
click at [890, 99] on button "Color Picker" at bounding box center [883, 90] width 21 height 17
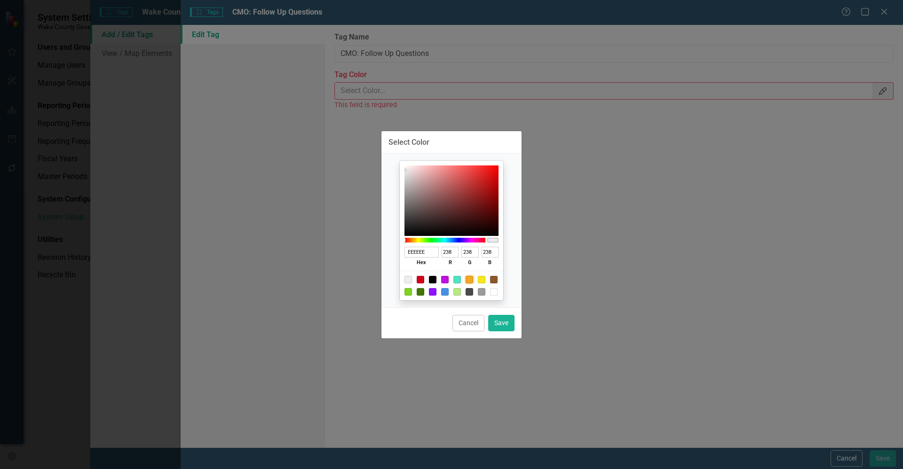
click at [469, 282] on div at bounding box center [470, 280] width 8 height 8
type input "F5A623"
type input "245"
type input "166"
type input "35"
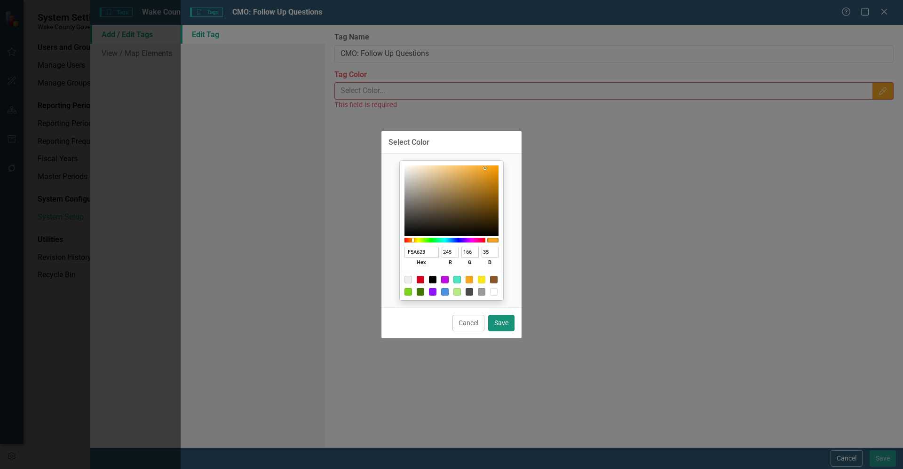
click at [507, 326] on button "Save" at bounding box center [501, 323] width 26 height 16
type input "#f5a623"
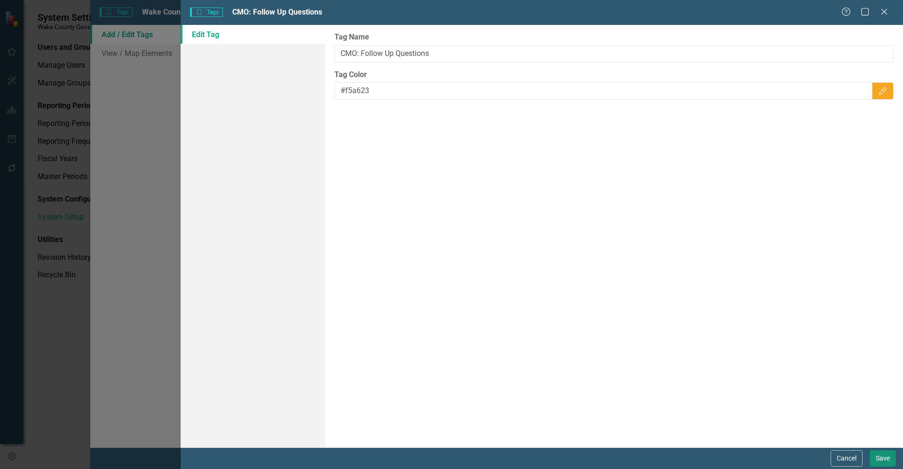
click at [883, 457] on button "Save" at bounding box center [883, 459] width 26 height 16
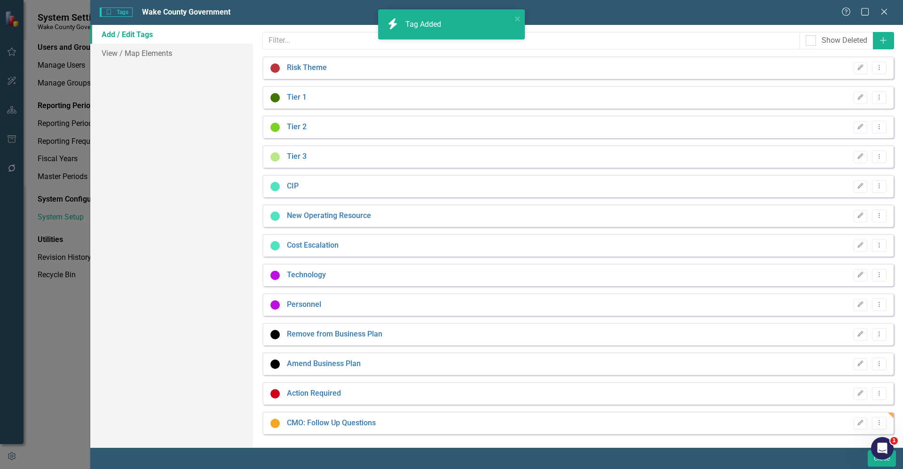
scroll to position [1, 0]
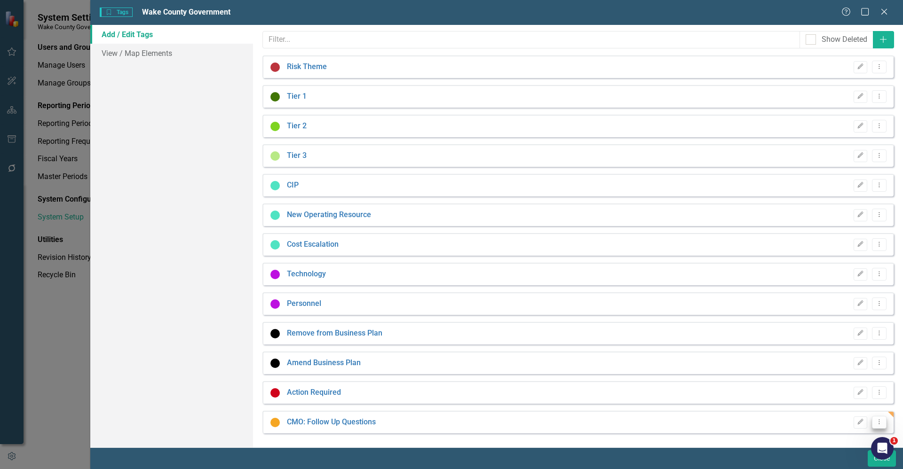
click at [875, 423] on icon "Dropdown Menu" at bounding box center [879, 422] width 8 height 6
click at [835, 385] on link "Copy Duplicate Tag" at bounding box center [842, 389] width 74 height 17
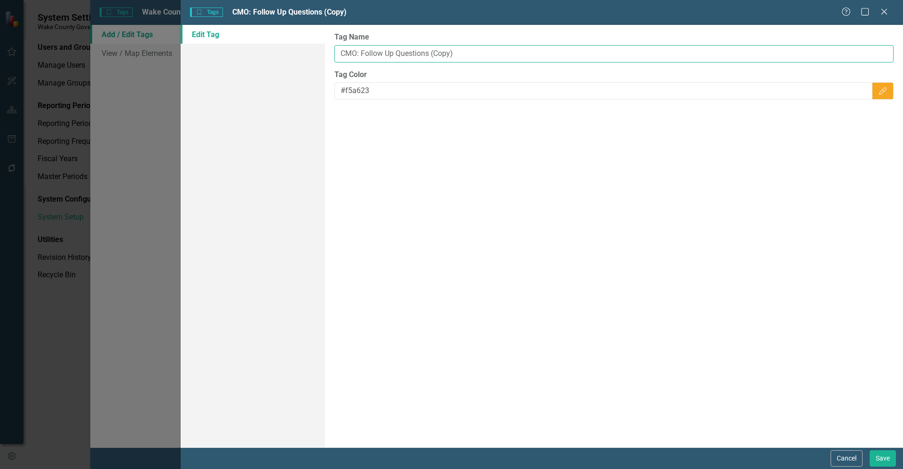
drag, startPoint x: 469, startPoint y: 49, endPoint x: 366, endPoint y: 54, distance: 103.1
click at [366, 54] on input "CMO: Follow Up Questions (Copy)" at bounding box center [613, 53] width 559 height 17
type input "CMO: Scale to Existing Resources"
click at [884, 456] on button "Save" at bounding box center [883, 459] width 26 height 16
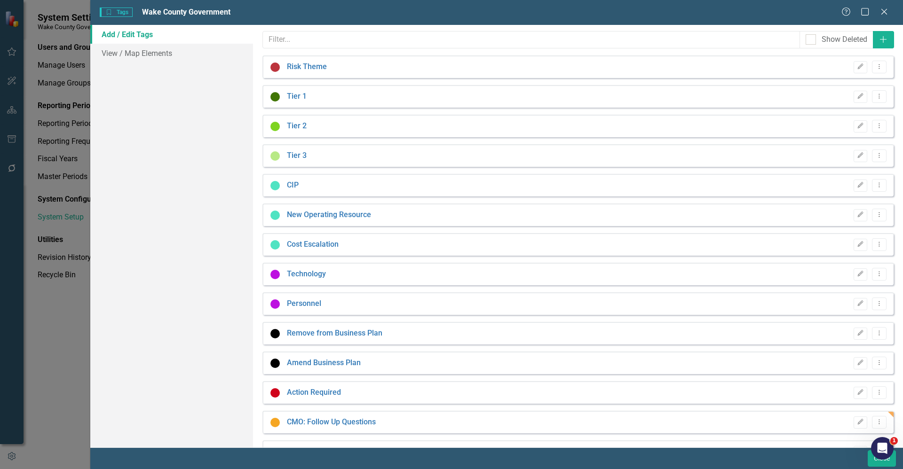
scroll to position [31, 0]
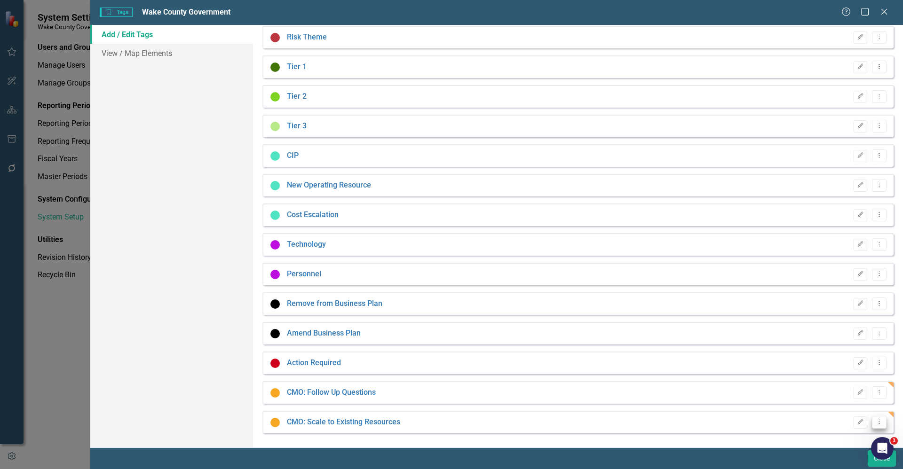
click at [872, 426] on button "Dropdown Menu" at bounding box center [879, 422] width 15 height 13
click at [847, 392] on link "Copy Duplicate Tag" at bounding box center [842, 389] width 74 height 17
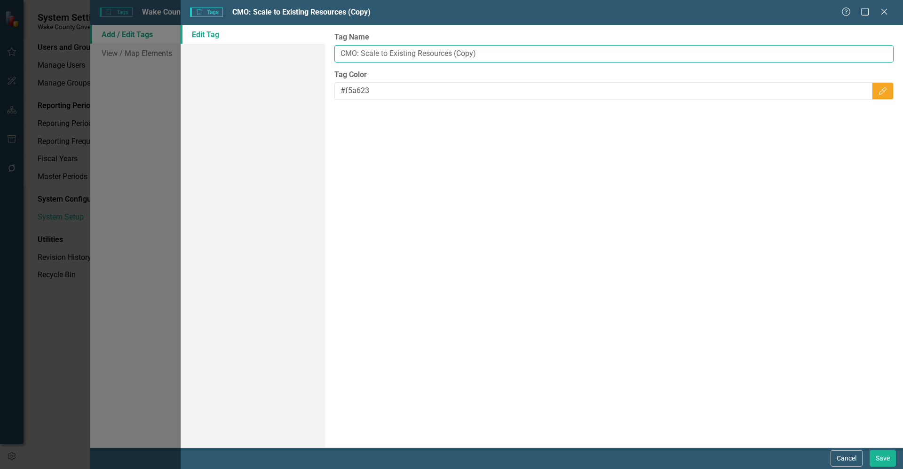
drag, startPoint x: 513, startPoint y: 55, endPoint x: 389, endPoint y: 61, distance: 123.9
click at [389, 61] on input "CMO: Scale to Existing Resources (Copy)" at bounding box center [613, 53] width 559 height 17
type input "CMO: Expansion Invitation"
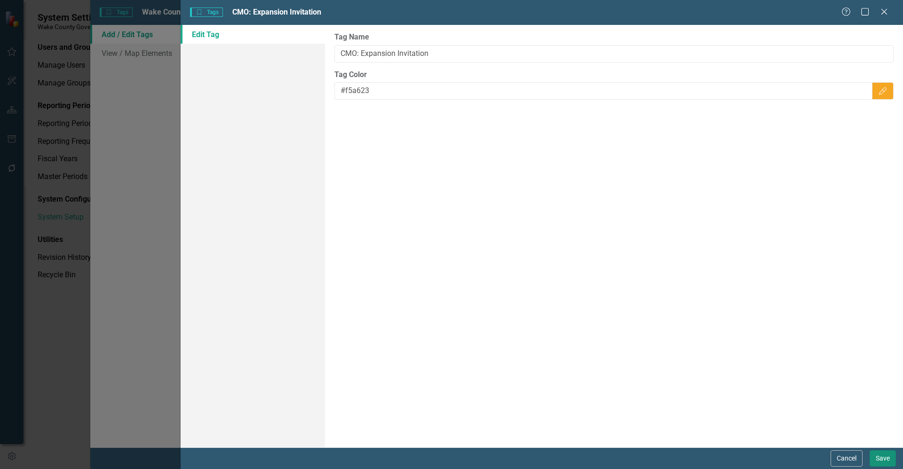
click at [886, 459] on button "Save" at bounding box center [883, 459] width 26 height 16
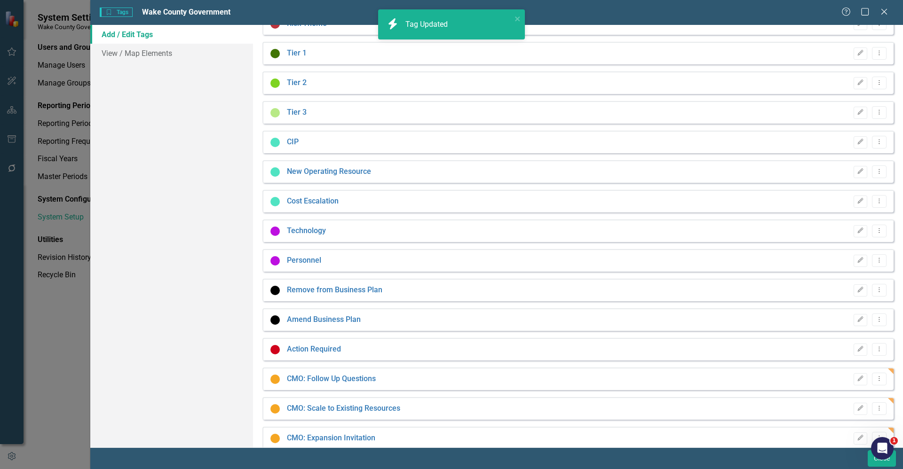
scroll to position [60, 0]
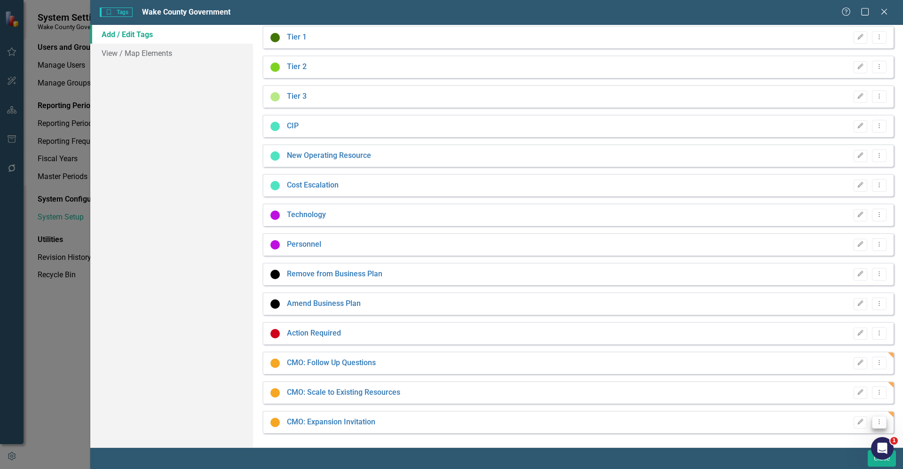
click at [874, 425] on button "Dropdown Menu" at bounding box center [879, 422] width 15 height 13
click at [842, 388] on link "Copy Duplicate Tag" at bounding box center [842, 389] width 74 height 17
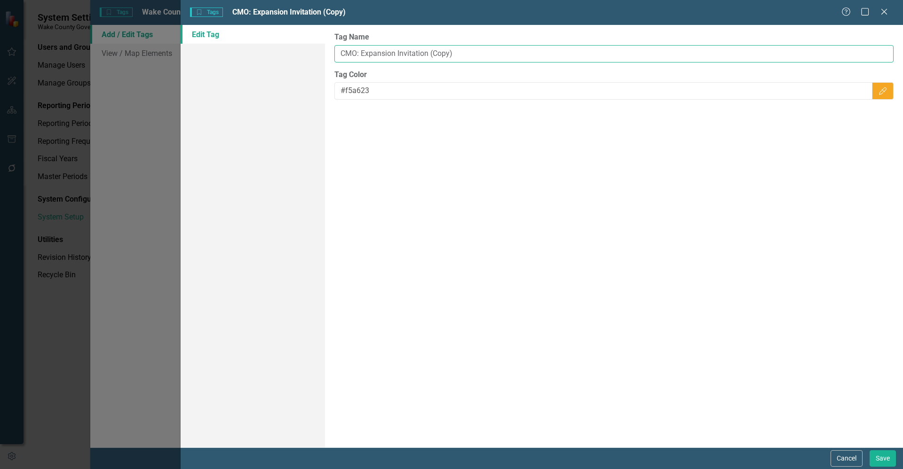
drag, startPoint x: 476, startPoint y: 51, endPoint x: 364, endPoint y: 49, distance: 111.5
click at [364, 49] on input "CMO: Expansion Invitation (Copy)" at bounding box center [613, 53] width 559 height 17
type input "CMO: Policy Meeting"
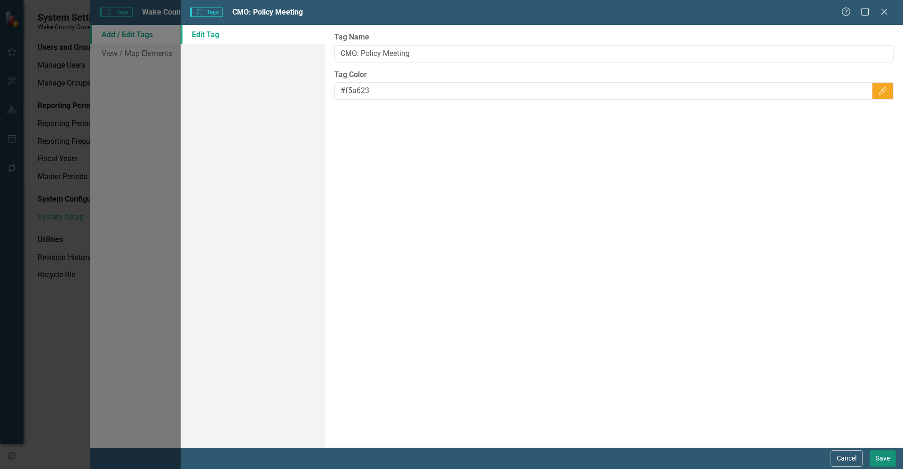
click at [883, 461] on button "Save" at bounding box center [883, 459] width 26 height 16
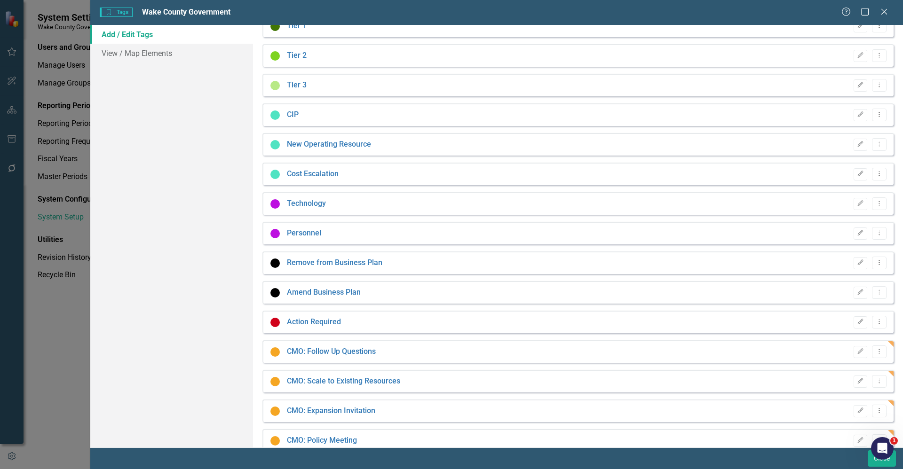
scroll to position [90, 0]
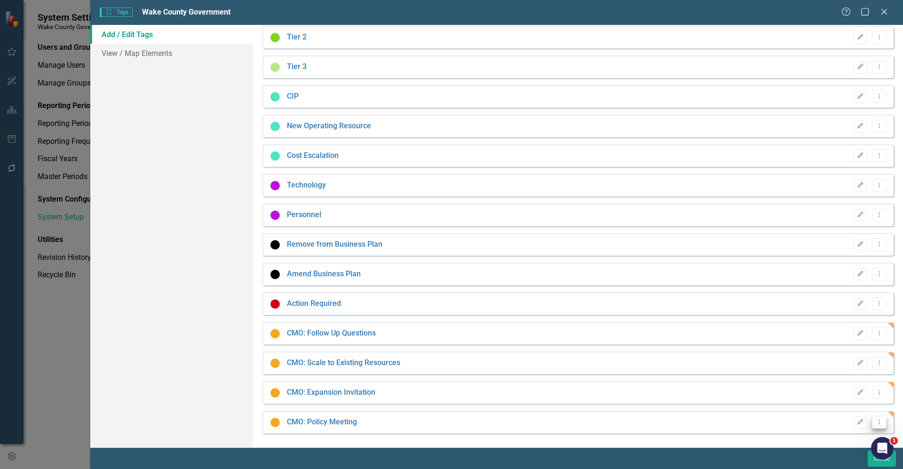
click at [872, 429] on button "Dropdown Menu" at bounding box center [879, 422] width 15 height 13
click at [840, 387] on link "Copy Duplicate Tag" at bounding box center [842, 389] width 74 height 17
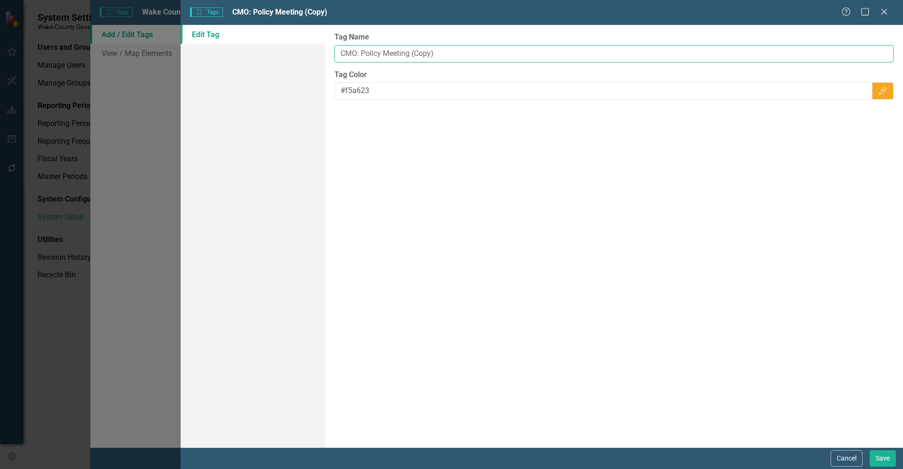
drag, startPoint x: 385, startPoint y: 52, endPoint x: 363, endPoint y: 43, distance: 24.1
click at [363, 43] on div "Tag Name CMO: Policy Meeting (Copy)" at bounding box center [613, 47] width 559 height 31
type input "CMO: Delay/Horizon"
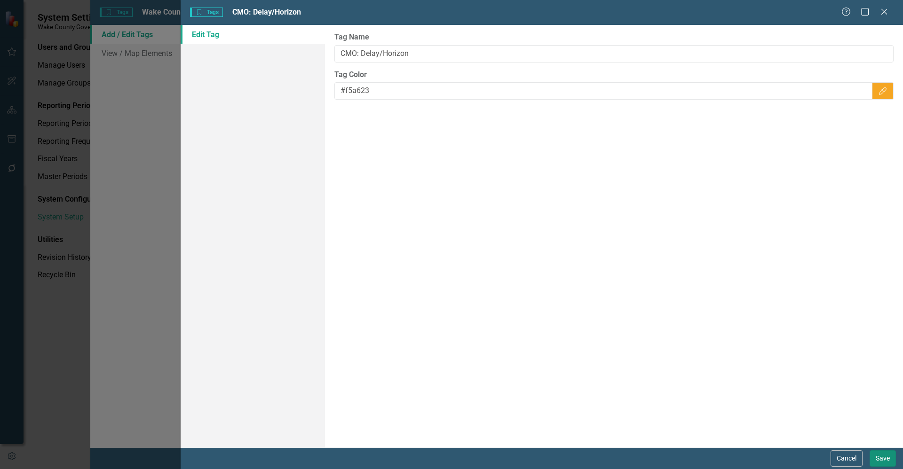
click at [885, 461] on button "Save" at bounding box center [883, 459] width 26 height 16
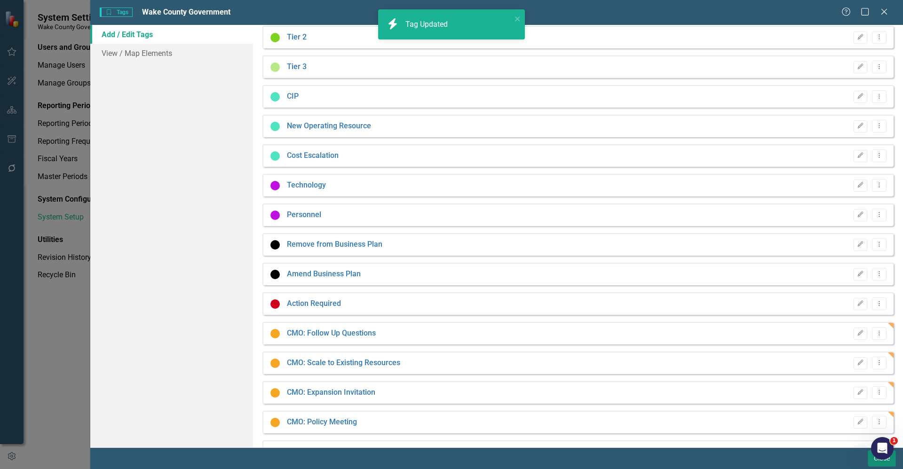
click at [880, 461] on button "Close" at bounding box center [882, 459] width 28 height 16
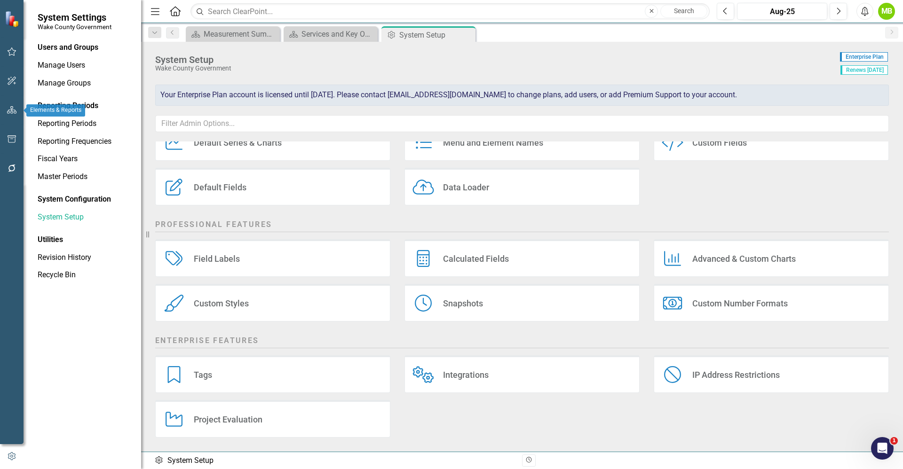
click at [4, 108] on button "button" at bounding box center [11, 111] width 21 height 20
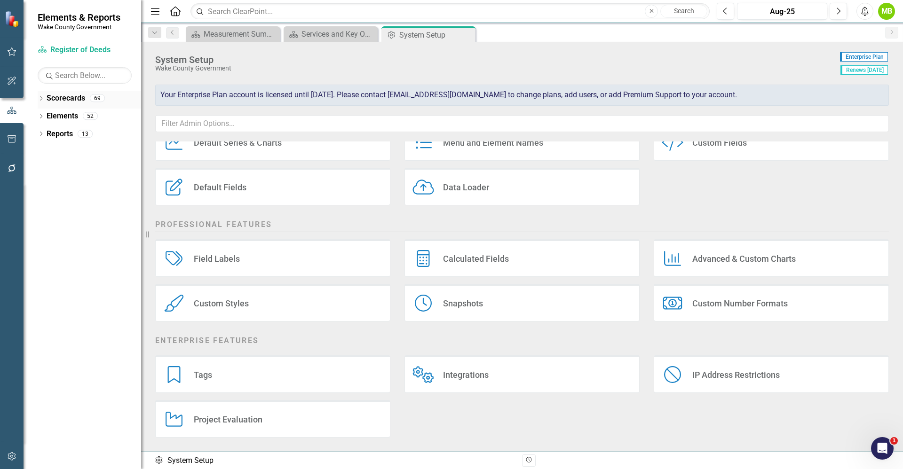
click at [40, 98] on icon "Dropdown" at bounding box center [41, 99] width 7 height 5
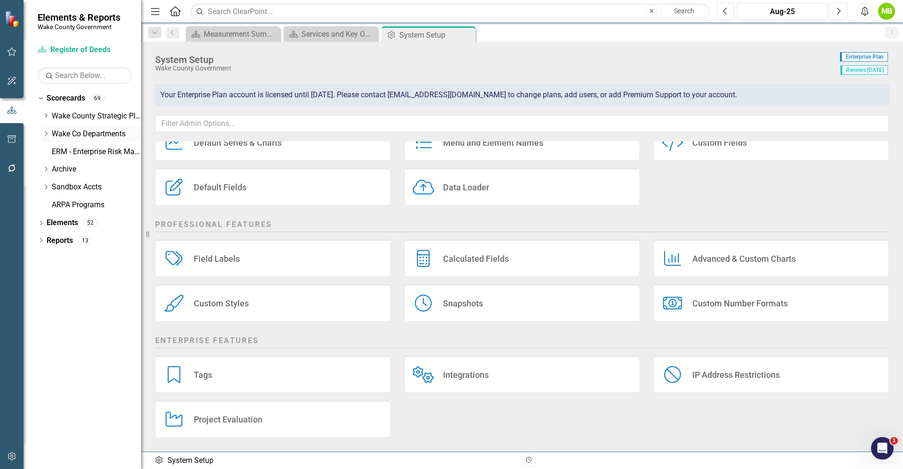
click at [42, 131] on icon "Dropdown" at bounding box center [45, 134] width 7 height 6
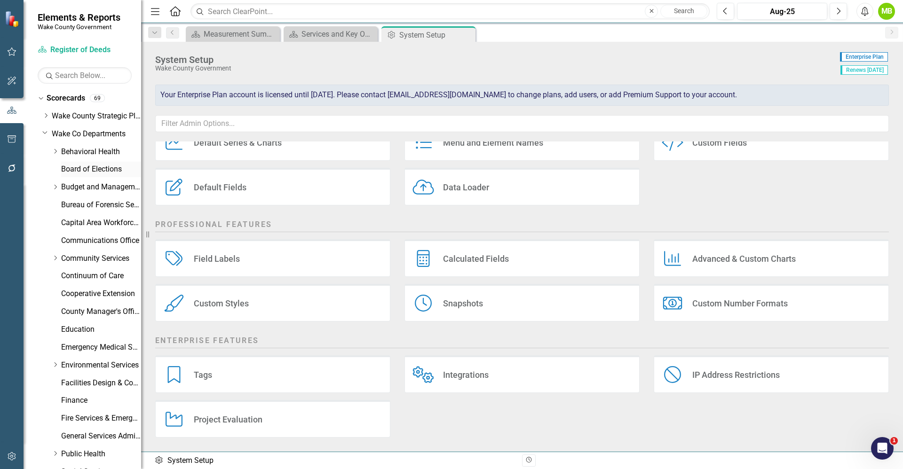
click at [89, 170] on link "Board of Elections" at bounding box center [101, 169] width 80 height 11
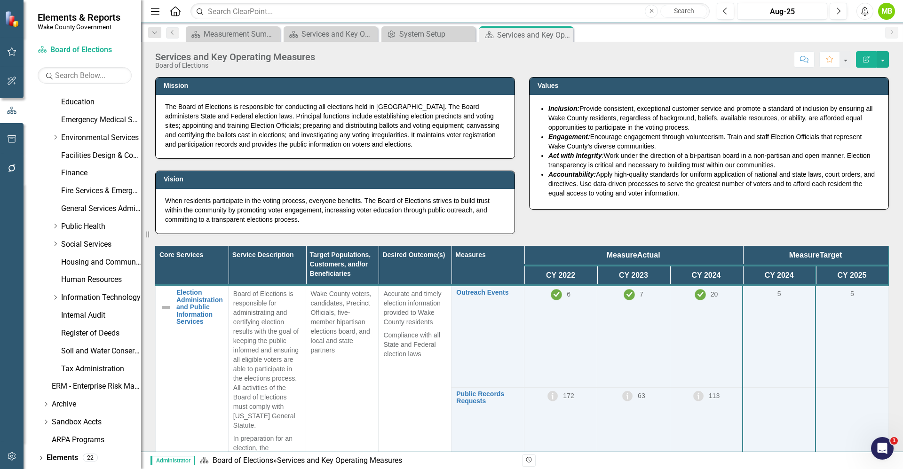
scroll to position [245, 0]
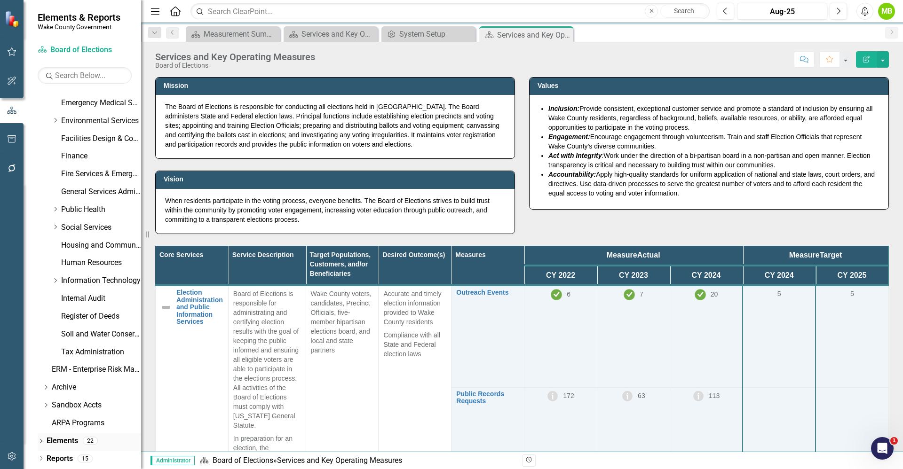
click at [61, 442] on link "Elements" at bounding box center [63, 441] width 32 height 11
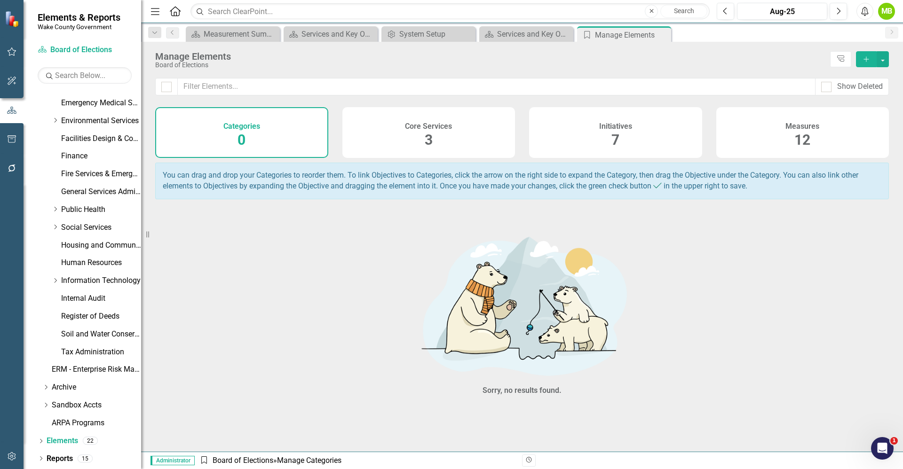
click at [635, 124] on div "Initiatives 7" at bounding box center [615, 132] width 173 height 51
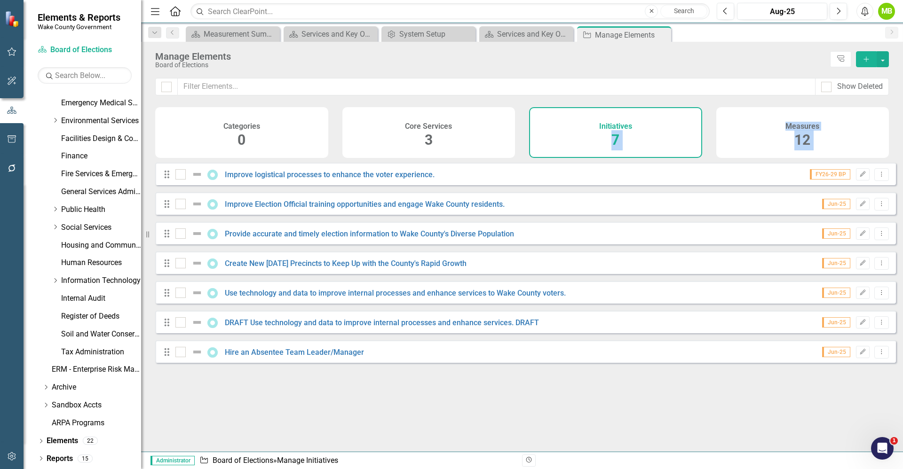
drag, startPoint x: 635, startPoint y: 124, endPoint x: 403, endPoint y: 312, distance: 298.6
click at [403, 312] on div "Show Deleted Categories 0 Core Services 3 Initiatives 7 Measures 12 Looks like …" at bounding box center [522, 265] width 762 height 374
click at [403, 312] on div "Drag Improve logistical processes to enhance the voter experience. FY26-29 BP E…" at bounding box center [525, 263] width 741 height 200
click at [413, 178] on link "Improve logistical processes to enhance the voter experience." at bounding box center [330, 174] width 210 height 9
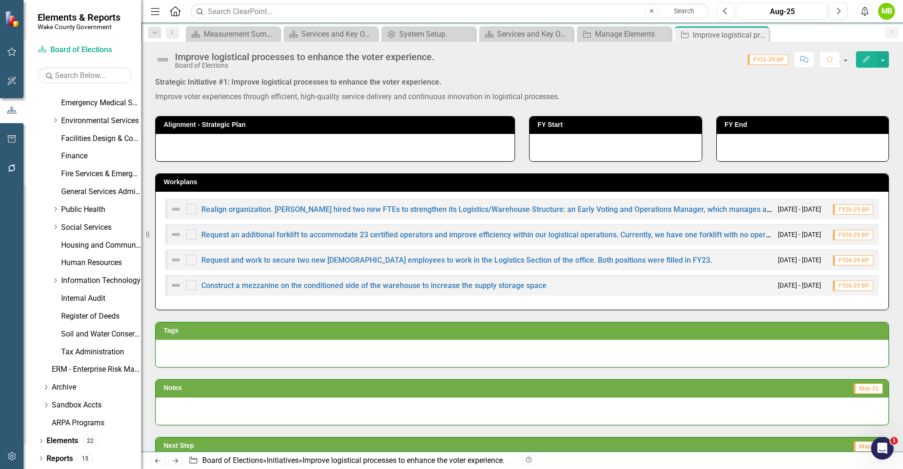
click at [528, 354] on div at bounding box center [522, 353] width 733 height 27
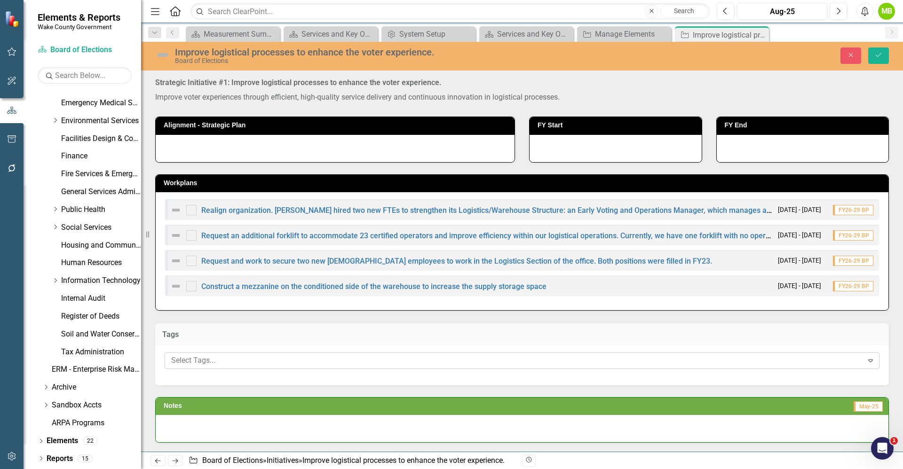
click at [476, 356] on div at bounding box center [515, 361] width 696 height 13
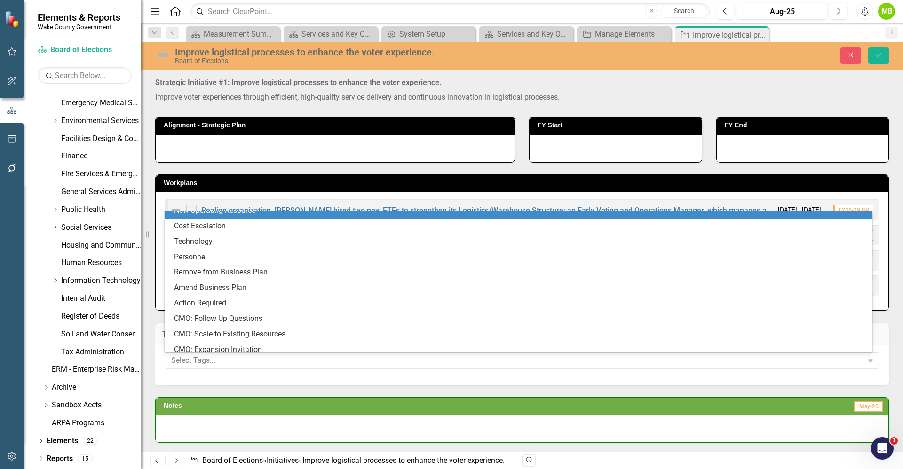
scroll to position [121, 0]
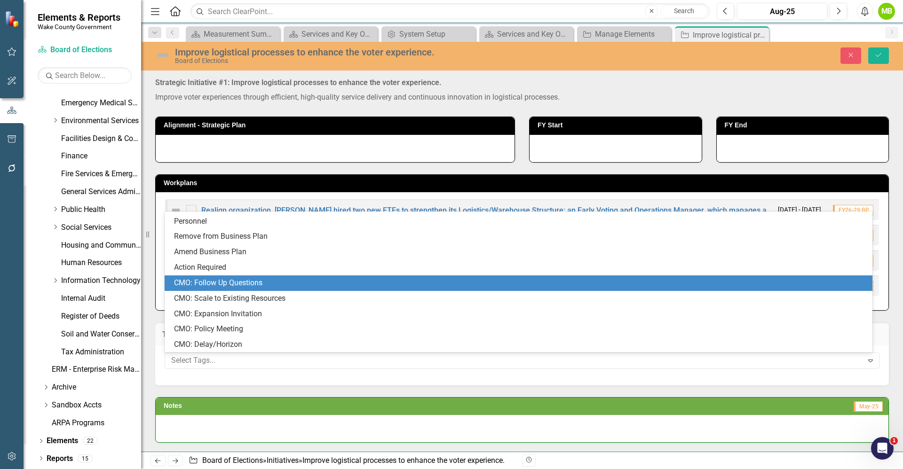
click at [354, 283] on div "CMO: Follow Up Questions" at bounding box center [520, 283] width 693 height 11
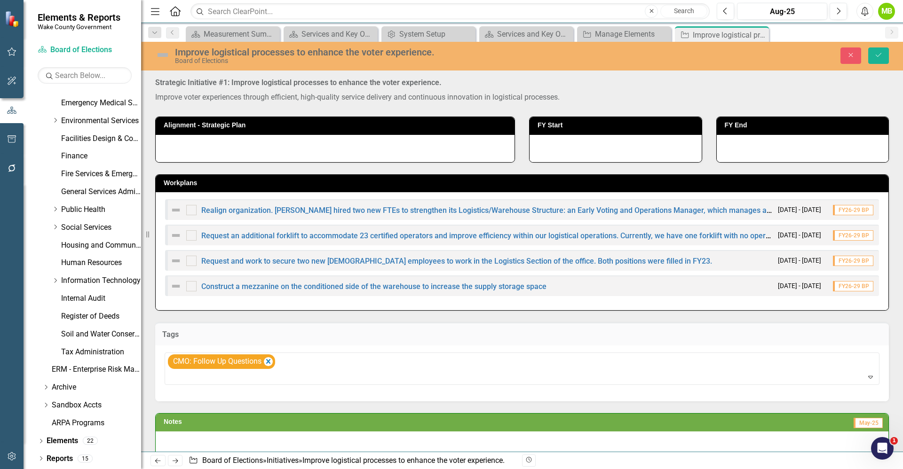
click at [588, 331] on h3 "Tags" at bounding box center [522, 335] width 720 height 8
click at [875, 52] on icon "Save" at bounding box center [878, 55] width 8 height 7
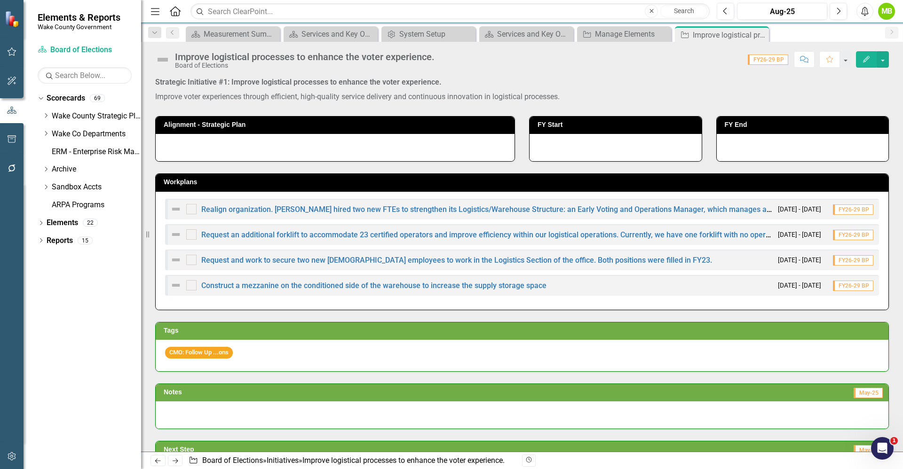
scroll to position [0, 0]
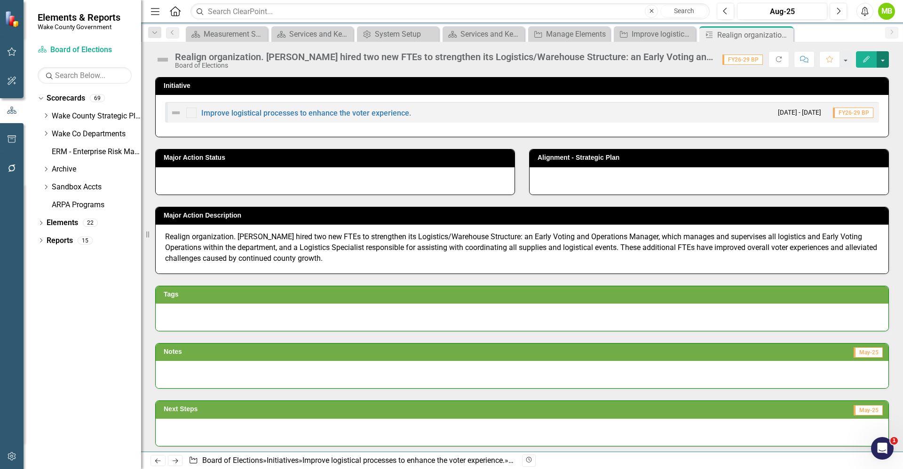
click at [884, 66] on button "button" at bounding box center [883, 59] width 12 height 16
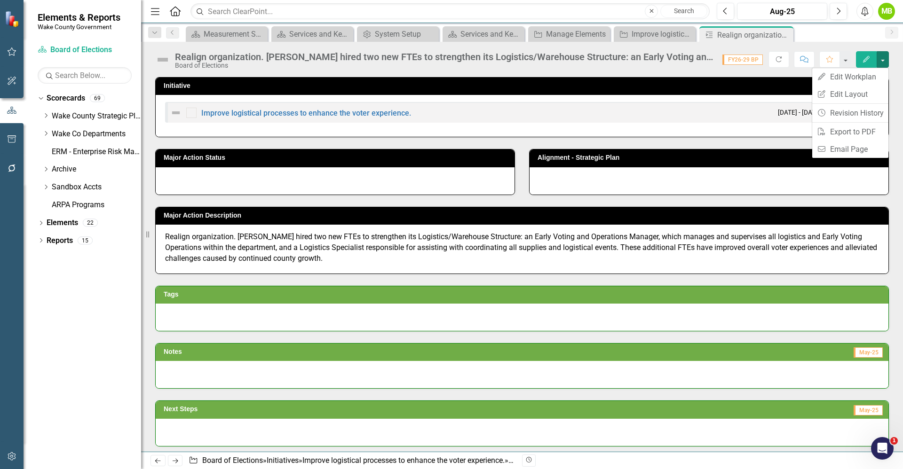
click at [462, 312] on div at bounding box center [522, 317] width 733 height 27
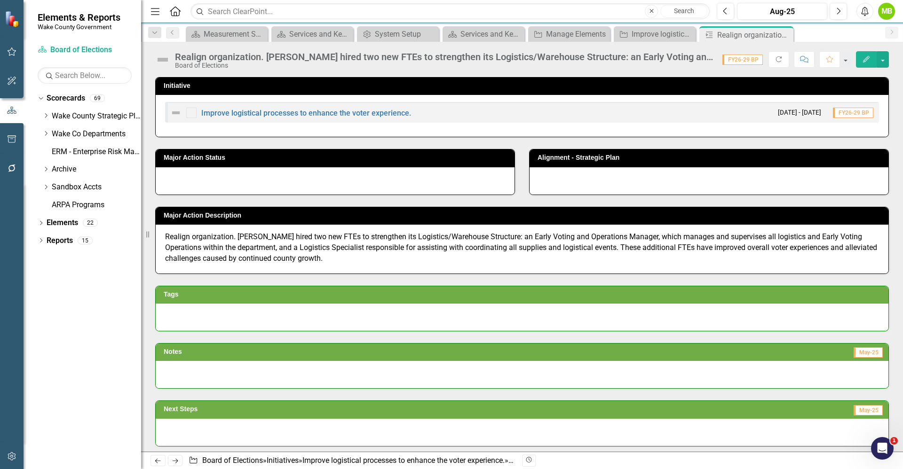
click at [449, 318] on div at bounding box center [522, 317] width 733 height 27
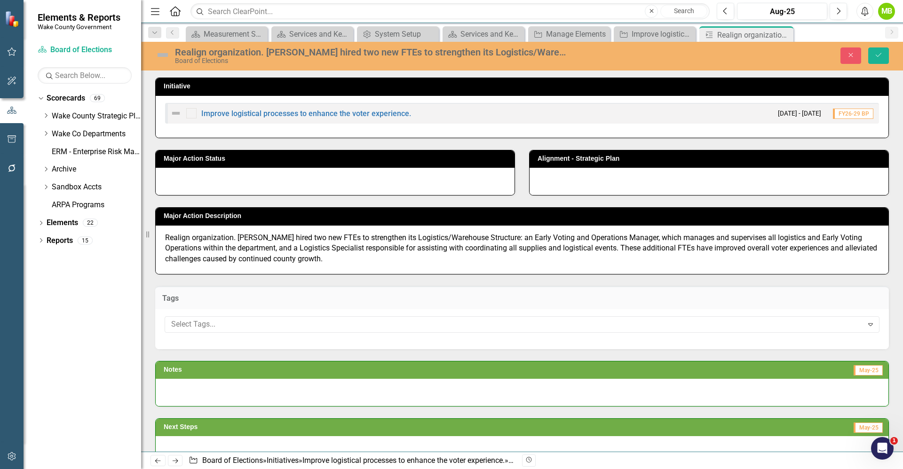
click at [849, 47] on div "Realign organization. [PERSON_NAME] hired two new FTEs to strengthen its Logist…" at bounding box center [522, 56] width 762 height 18
click at [849, 59] on button "Close" at bounding box center [851, 56] width 21 height 16
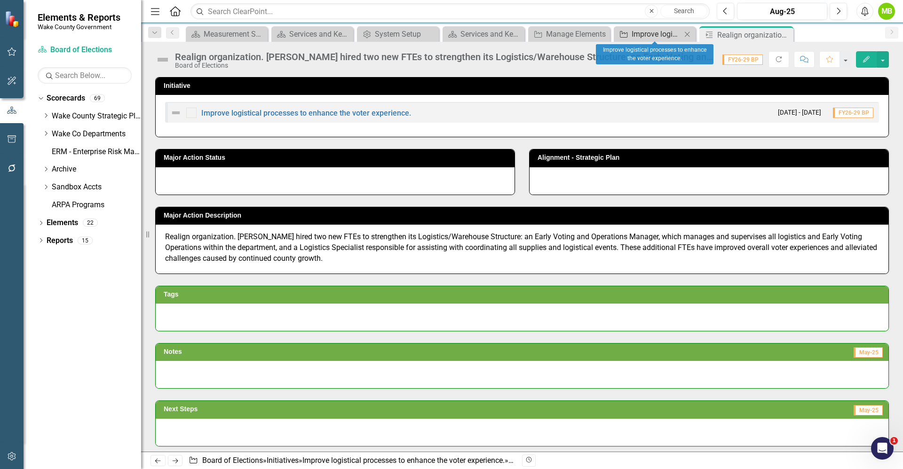
click at [646, 40] on div "Improve logistical processes to enhance the voter experience." at bounding box center [657, 34] width 50 height 12
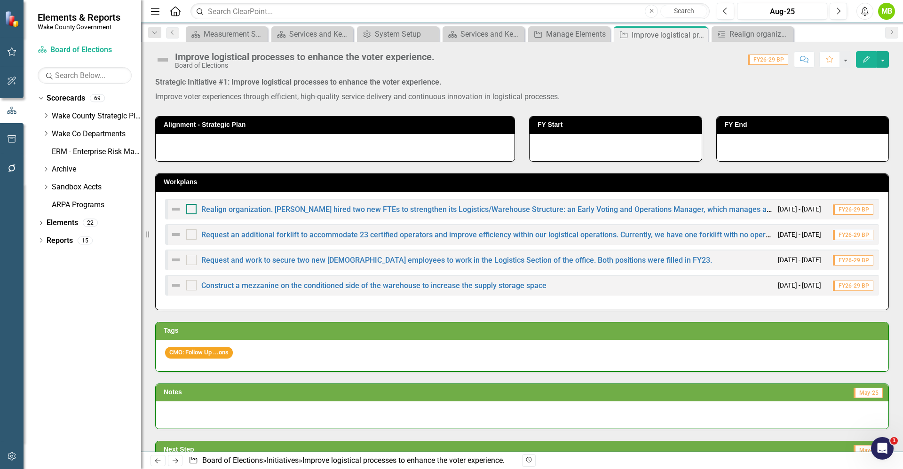
click at [188, 213] on div at bounding box center [191, 209] width 10 height 10
click at [188, 210] on input "checkbox" at bounding box center [189, 207] width 6 height 6
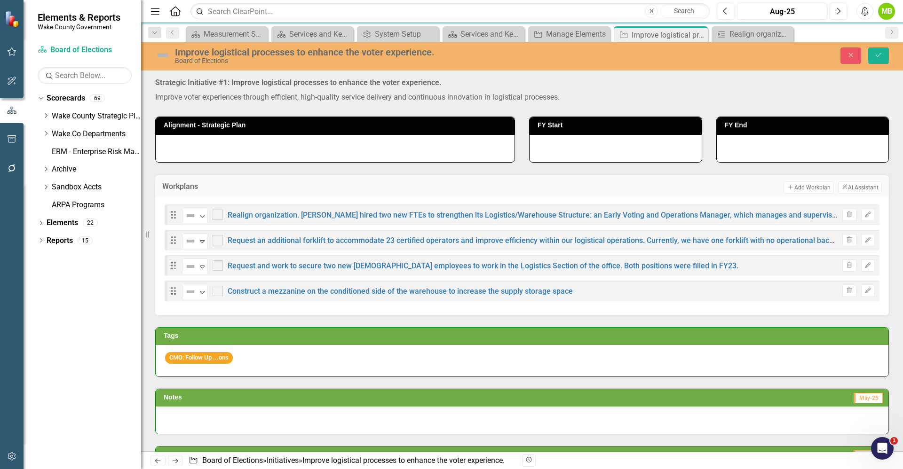
checkbox input "true"
click at [853, 56] on icon "Close" at bounding box center [851, 55] width 8 height 7
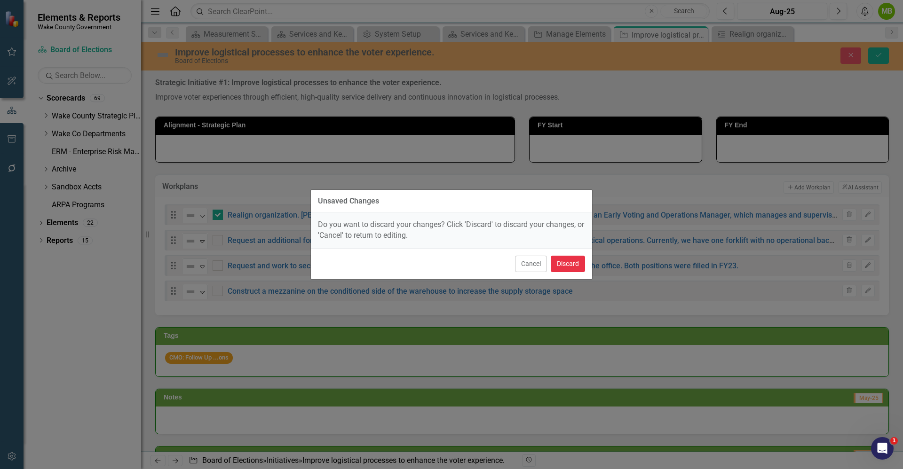
click at [558, 267] on button "Discard" at bounding box center [568, 264] width 34 height 16
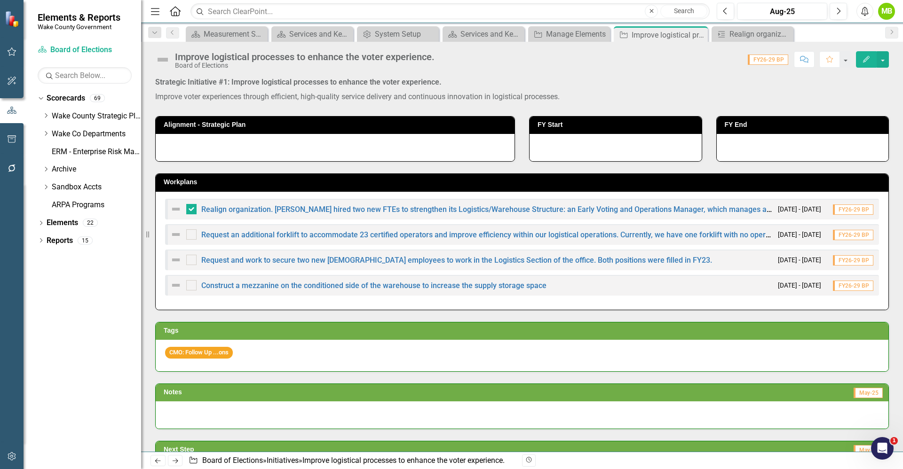
checkbox input "false"
click at [882, 61] on button "button" at bounding box center [883, 59] width 12 height 16
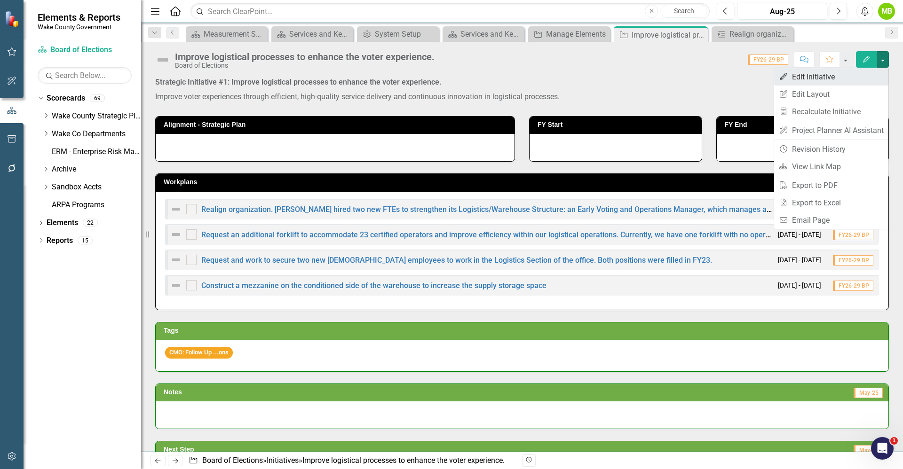
click at [847, 73] on link "Edit Edit Initiative" at bounding box center [831, 76] width 114 height 17
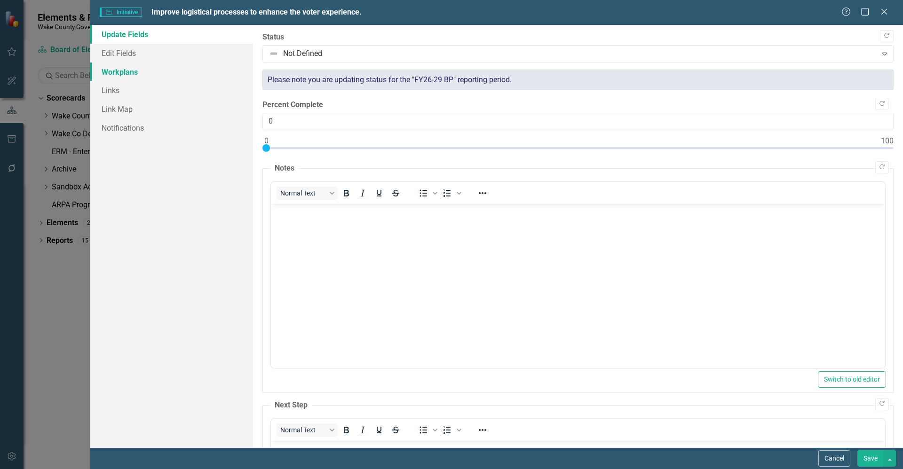
click at [123, 75] on link "Workplans" at bounding box center [171, 72] width 163 height 19
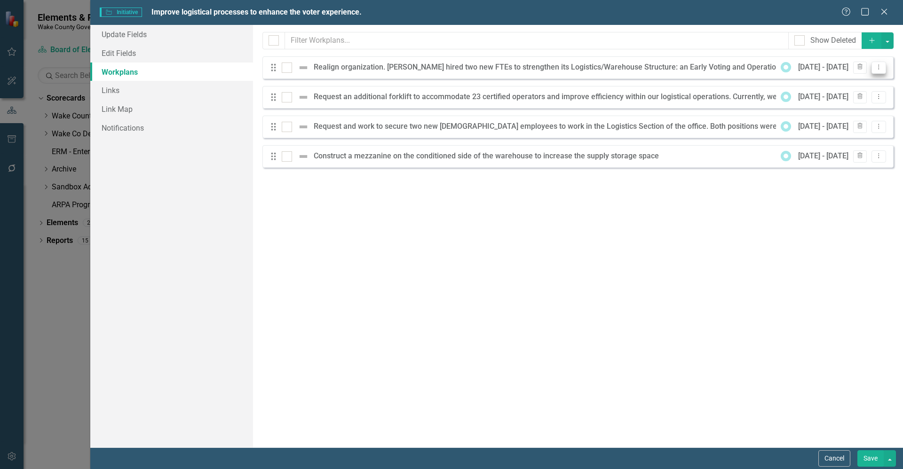
click at [876, 70] on button "Dropdown Menu" at bounding box center [879, 68] width 15 height 13
click at [867, 87] on link "Edit Edit Workplan" at bounding box center [841, 82] width 87 height 17
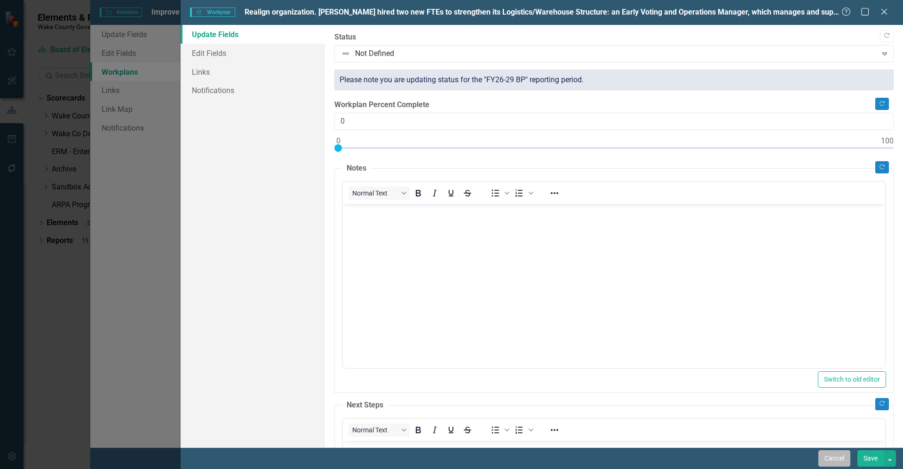
click at [833, 455] on button "Cancel" at bounding box center [834, 459] width 32 height 16
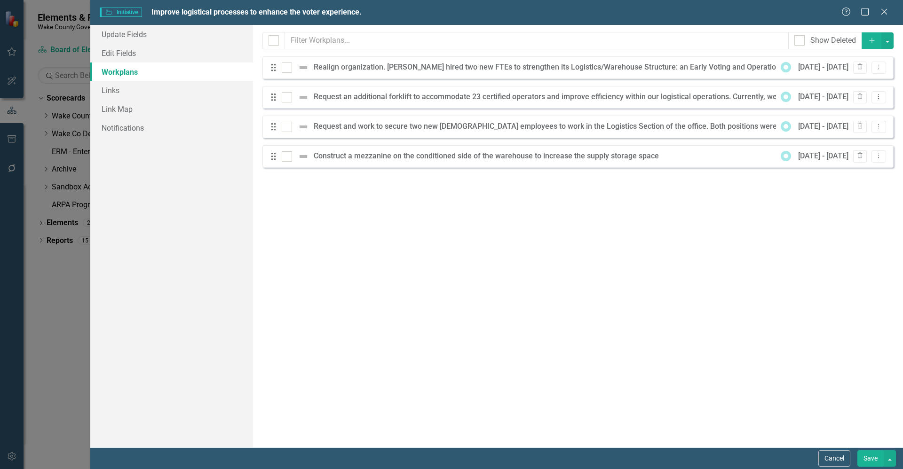
click at [833, 455] on button "Cancel" at bounding box center [834, 459] width 32 height 16
